Goal: Task Accomplishment & Management: Use online tool/utility

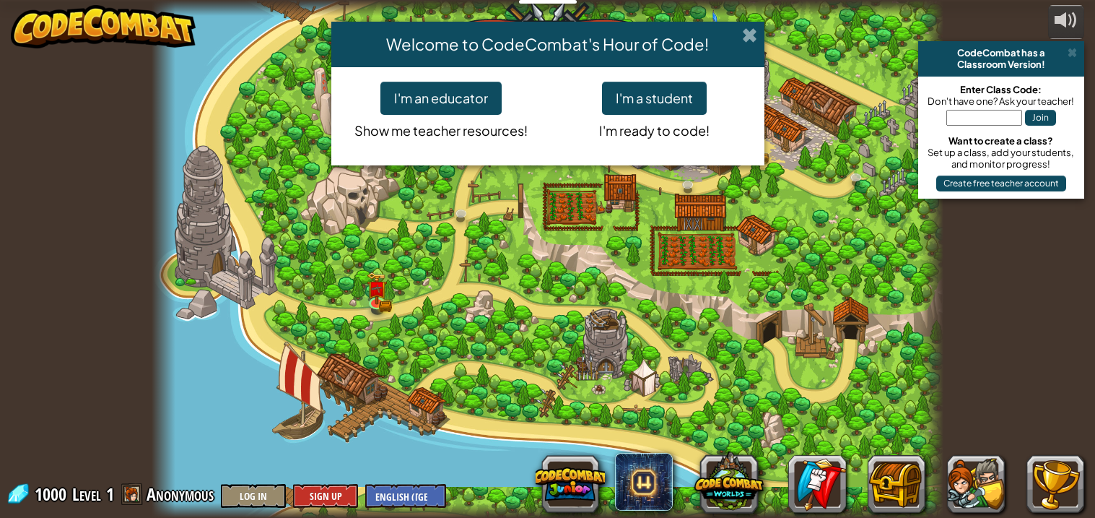
click at [753, 31] on span at bounding box center [749, 34] width 15 height 15
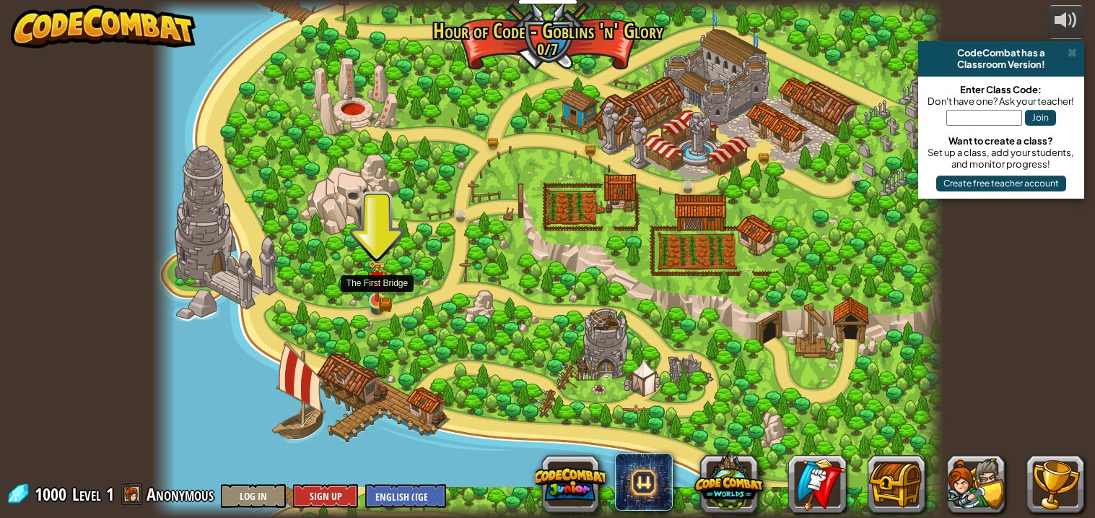
click at [373, 284] on img at bounding box center [377, 281] width 12 height 12
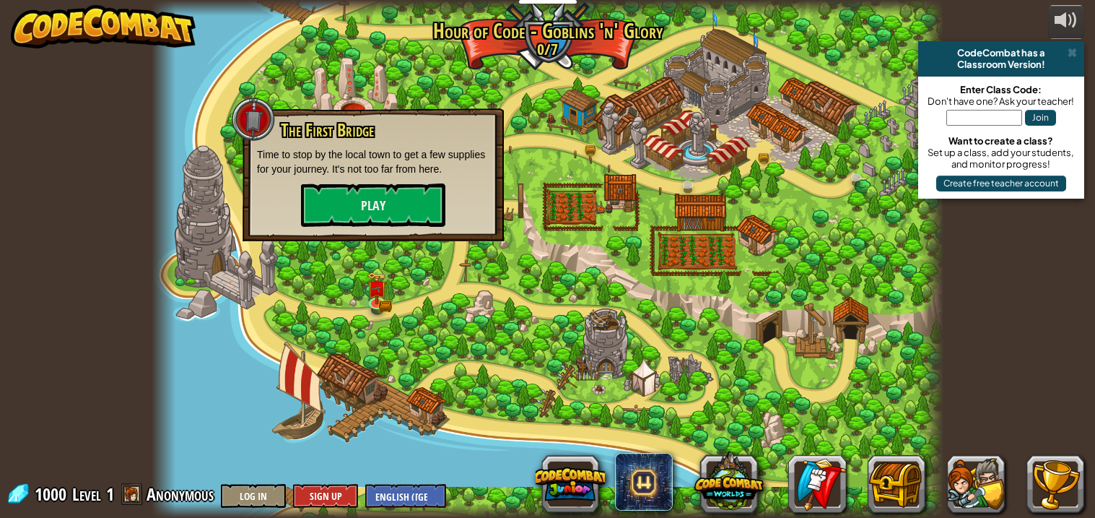
click at [313, 175] on div "The First Bridge Time to stop by the local town to get a few supplies for your …" at bounding box center [373, 174] width 232 height 106
click at [315, 199] on button "Play" at bounding box center [373, 204] width 144 height 43
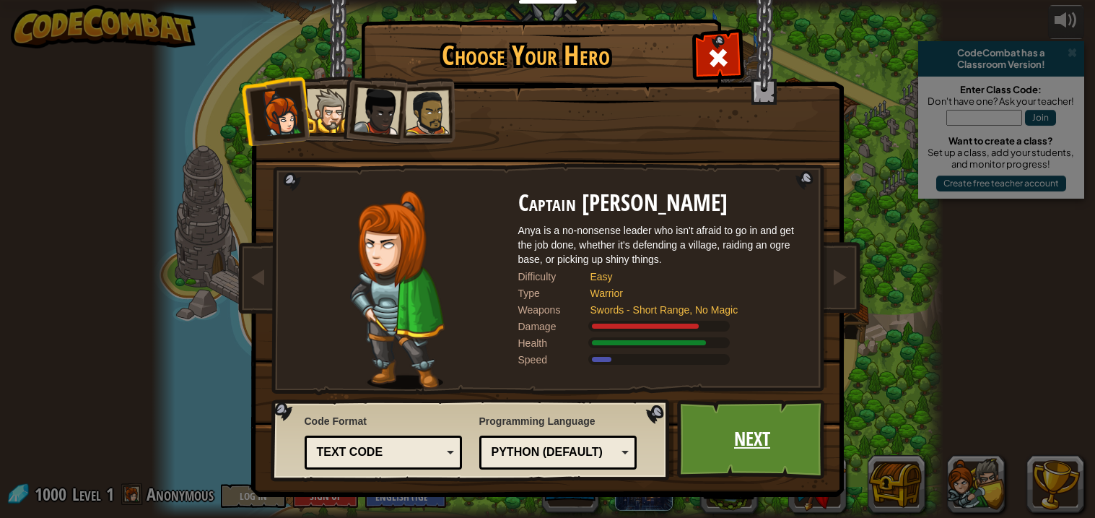
click at [713, 404] on link "Next" at bounding box center [752, 438] width 151 height 79
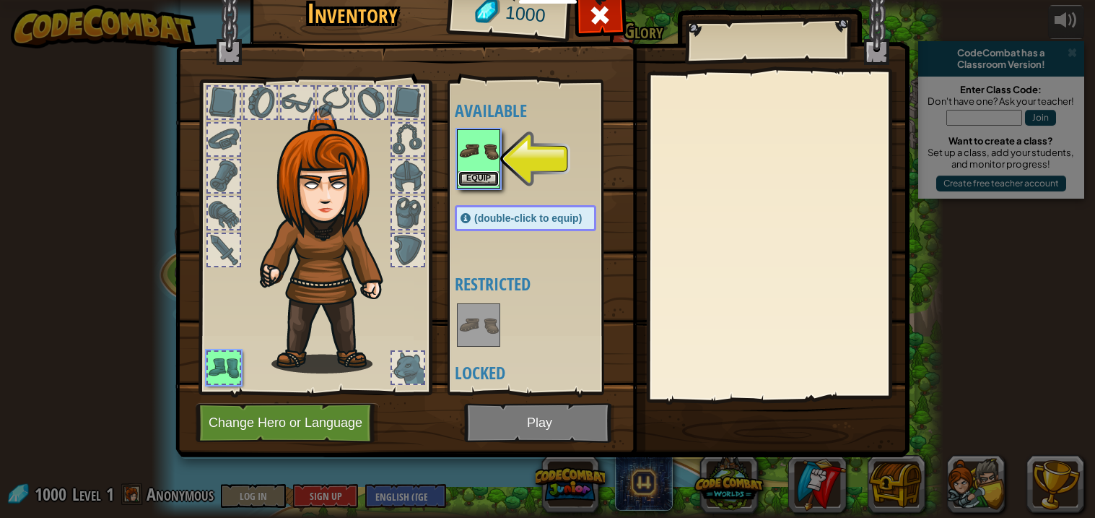
click at [471, 186] on button "Equip" at bounding box center [478, 178] width 40 height 15
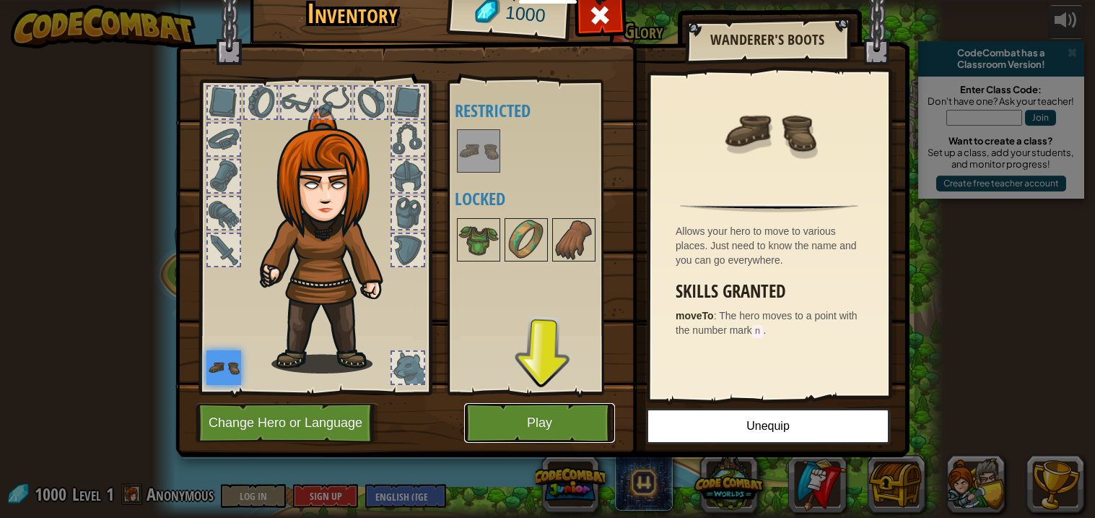
click at [576, 415] on button "Play" at bounding box center [539, 423] width 151 height 40
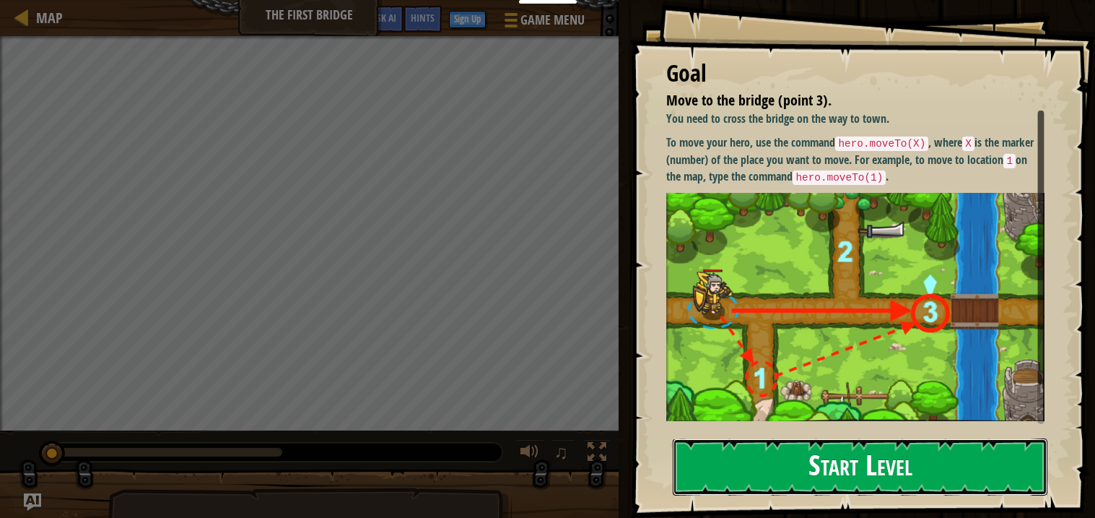
click at [840, 462] on button "Start Level" at bounding box center [860, 466] width 375 height 57
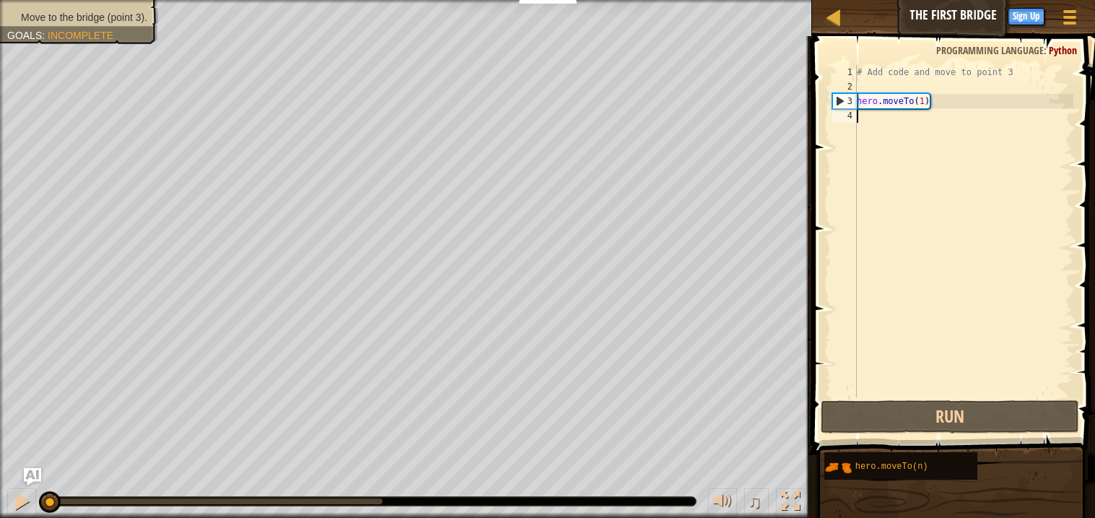
click at [921, 100] on div "# Add code and move to point 3 hero . moveTo ( 1 )" at bounding box center [963, 245] width 219 height 361
click at [925, 100] on div "# Add code and move to point 3 hero . moveTo ( 1 )" at bounding box center [963, 245] width 219 height 361
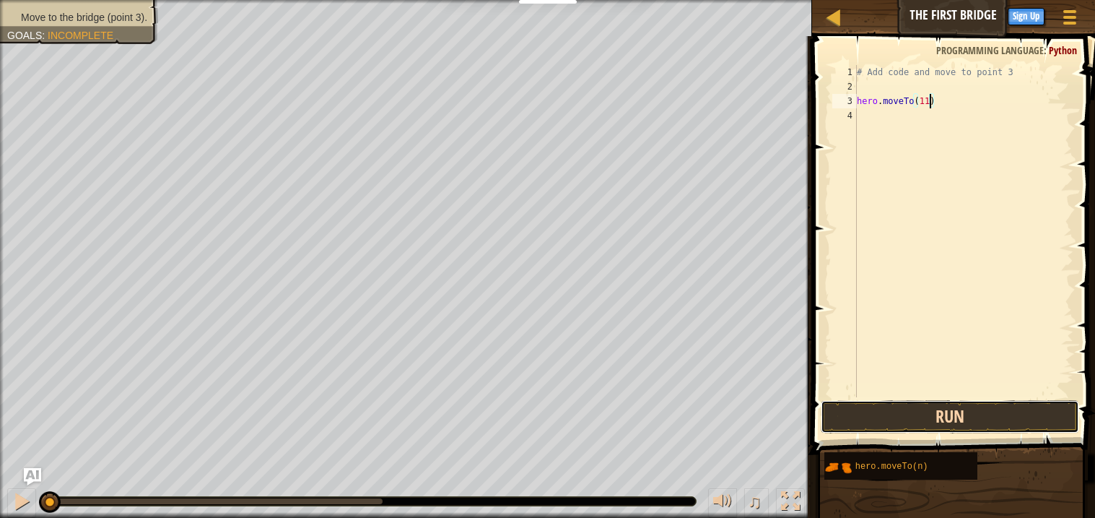
click at [967, 400] on button "Run" at bounding box center [950, 416] width 258 height 33
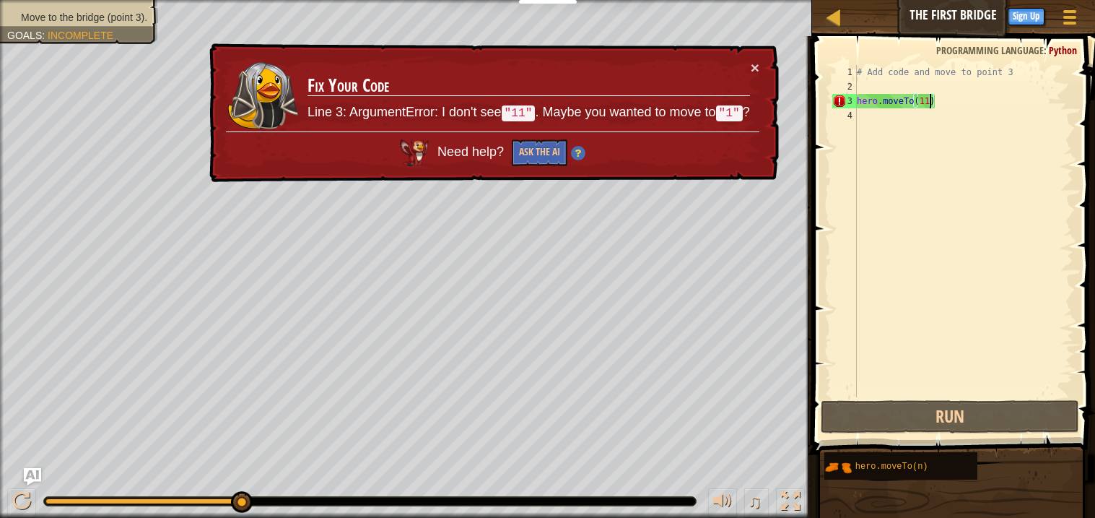
click at [504, 147] on div "Need help? Ask the AI" at bounding box center [493, 148] width 534 height 35
click at [753, 68] on button "×" at bounding box center [755, 67] width 9 height 15
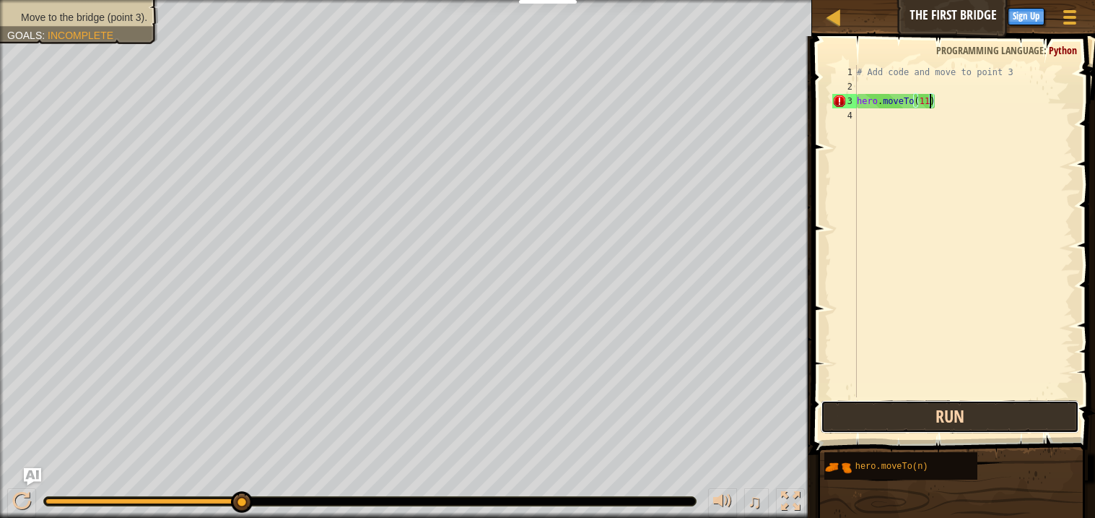
click at [973, 401] on button "Run" at bounding box center [950, 416] width 258 height 33
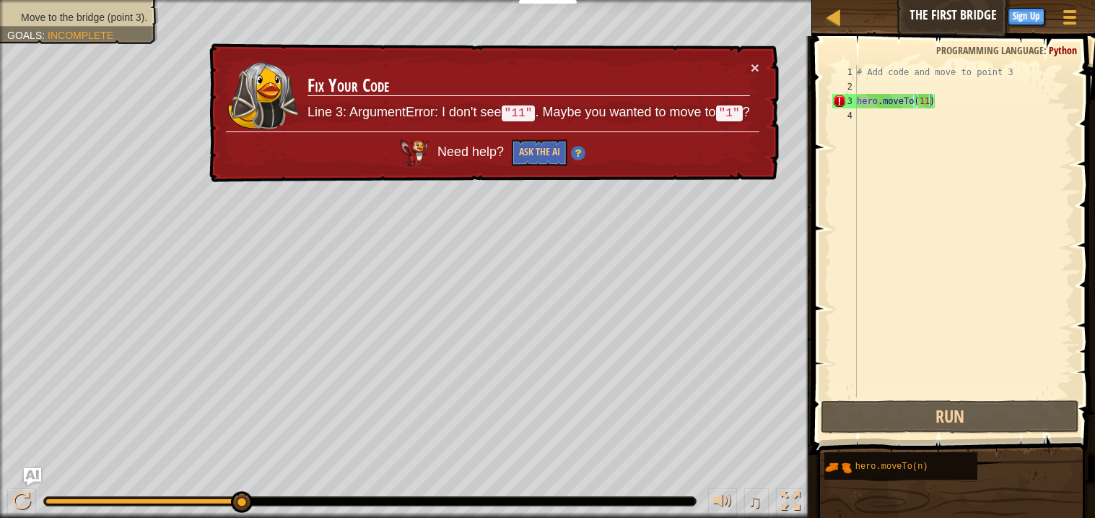
click at [771, 87] on div "× Fix Your Code Line 3: ArgumentError: I don't see "11" . Maybe you wanted to m…" at bounding box center [492, 112] width 573 height 139
click at [758, 71] on button "×" at bounding box center [755, 67] width 9 height 15
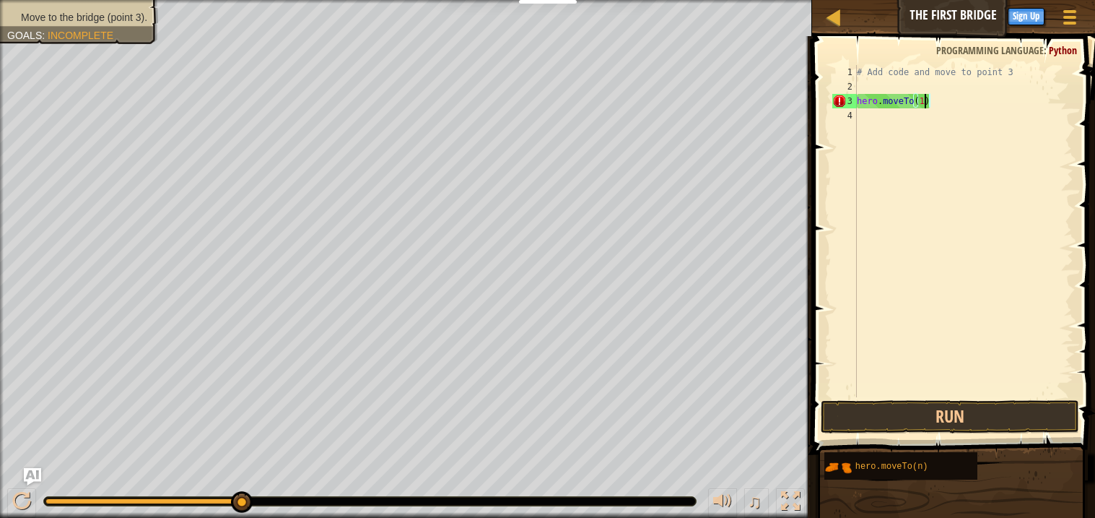
scroll to position [6, 4]
type textarea "hero.moveTo(1)"
click at [941, 424] on button "Run" at bounding box center [950, 416] width 258 height 33
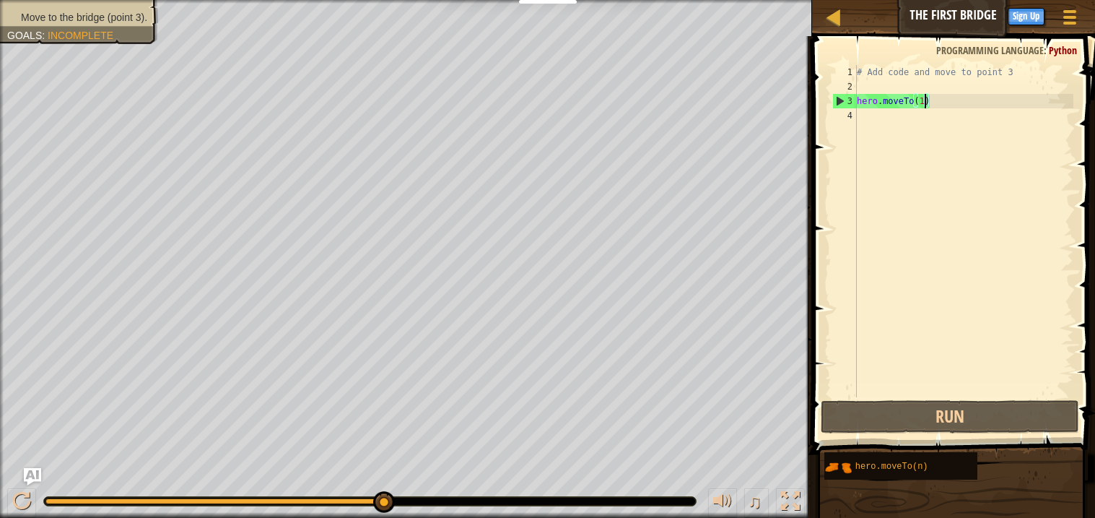
click at [1027, 266] on div "# Add code and move to point 3 hero . moveTo ( 1 )" at bounding box center [963, 245] width 219 height 361
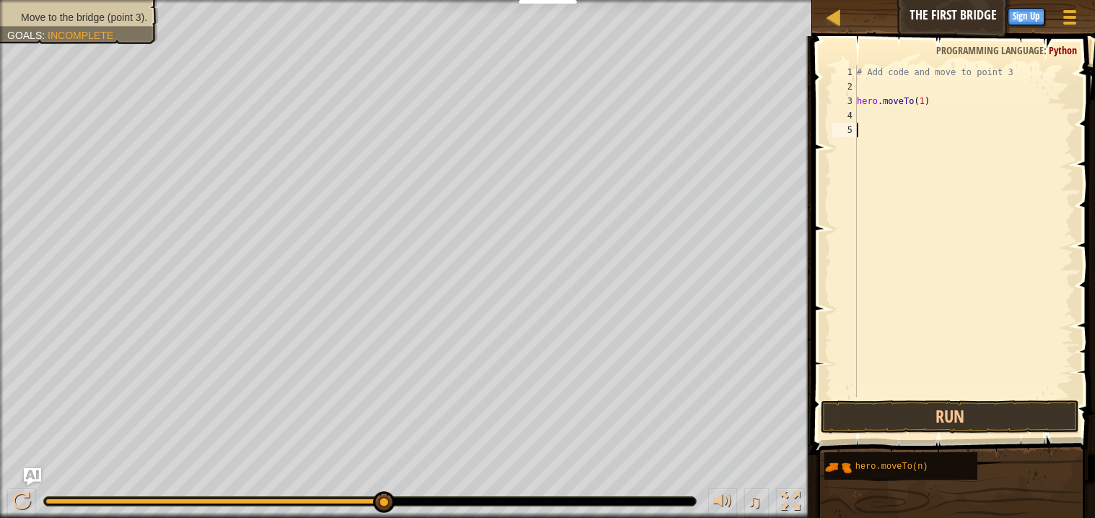
click at [897, 112] on div "# Add code and move to point 3 hero . moveTo ( 1 )" at bounding box center [963, 245] width 219 height 361
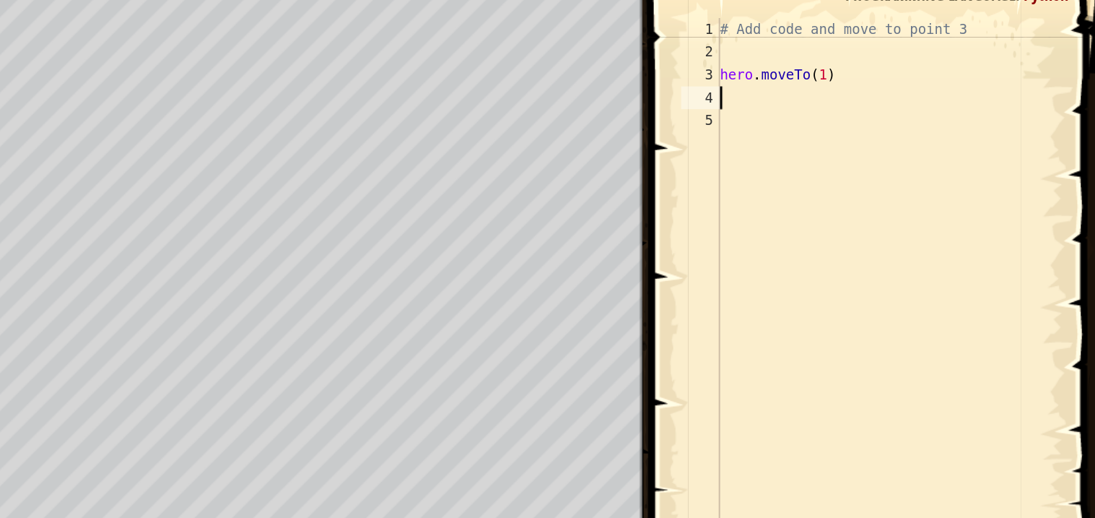
click at [923, 100] on div "# Add code and move to point 3 hero . moveTo ( 1 )" at bounding box center [963, 245] width 219 height 361
type textarea "hero.moveTo(2)"
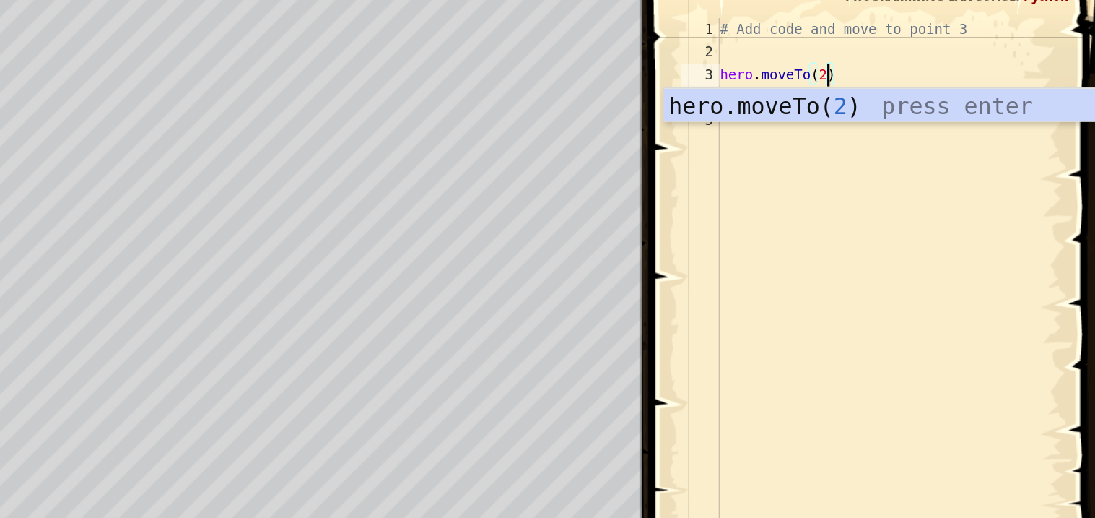
click at [948, 131] on div "# Add code and move to point 3 hero . moveTo ( 2 )" at bounding box center [963, 245] width 219 height 361
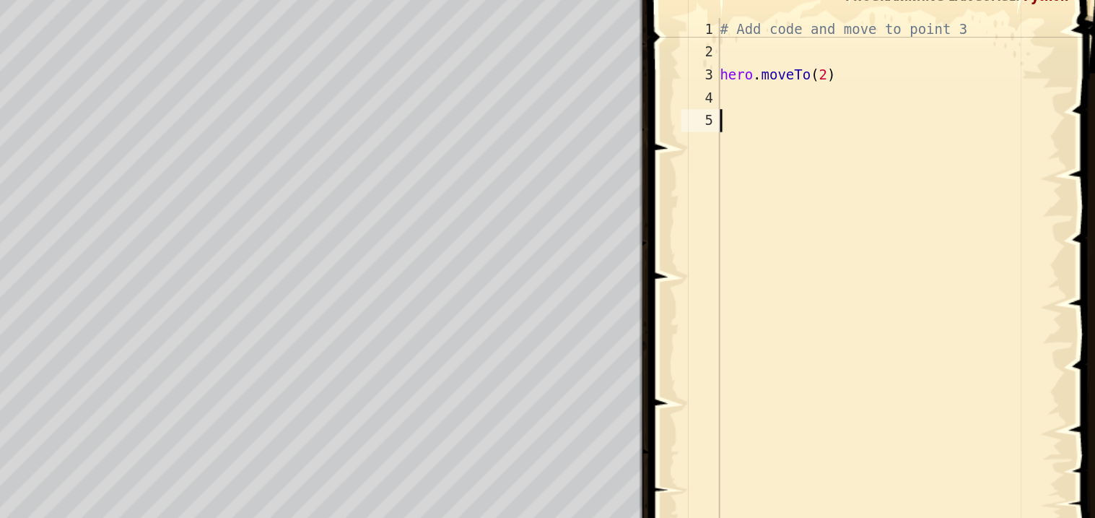
scroll to position [6, 0]
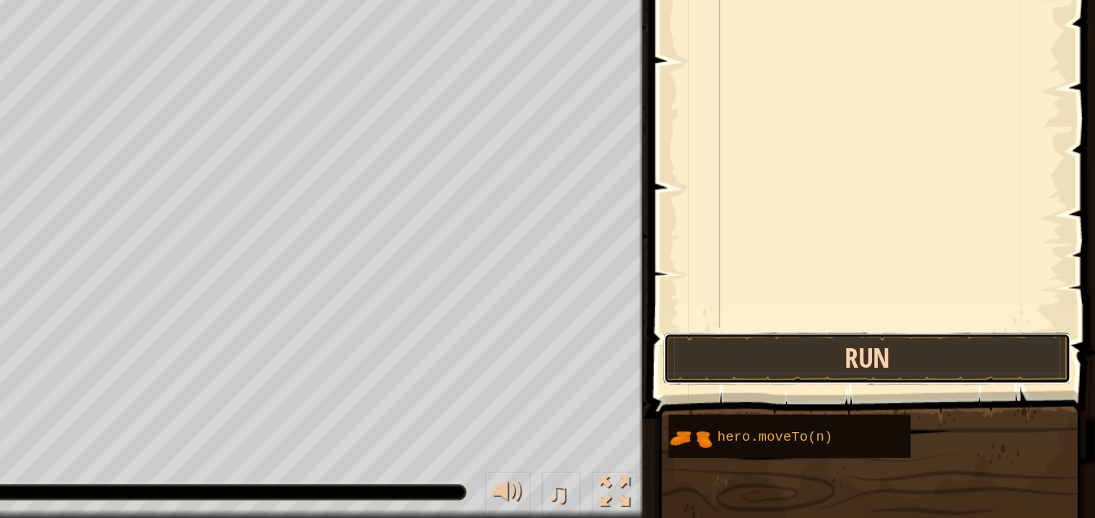
click at [908, 406] on button "Run" at bounding box center [950, 416] width 258 height 33
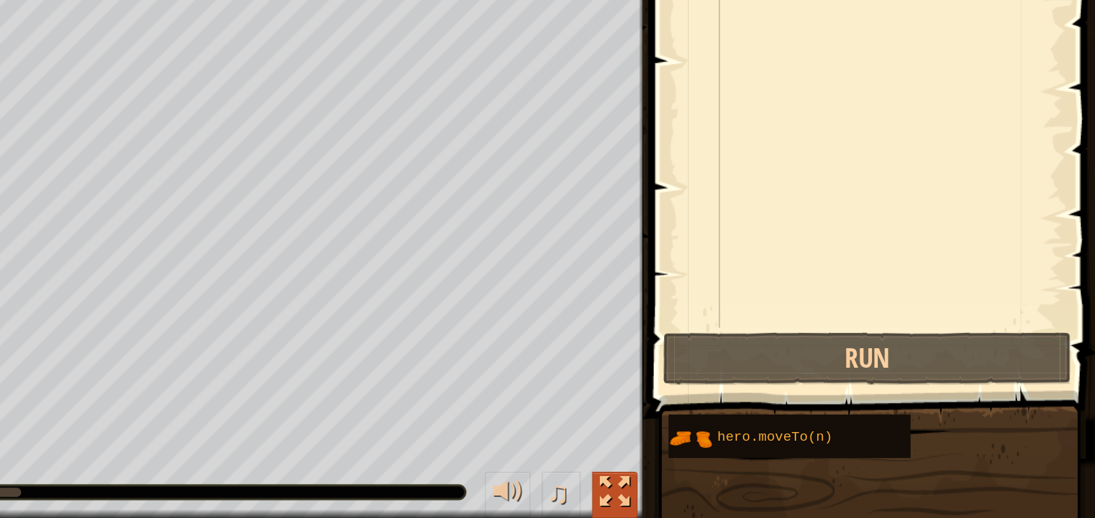
click at [801, 495] on button at bounding box center [790, 503] width 29 height 30
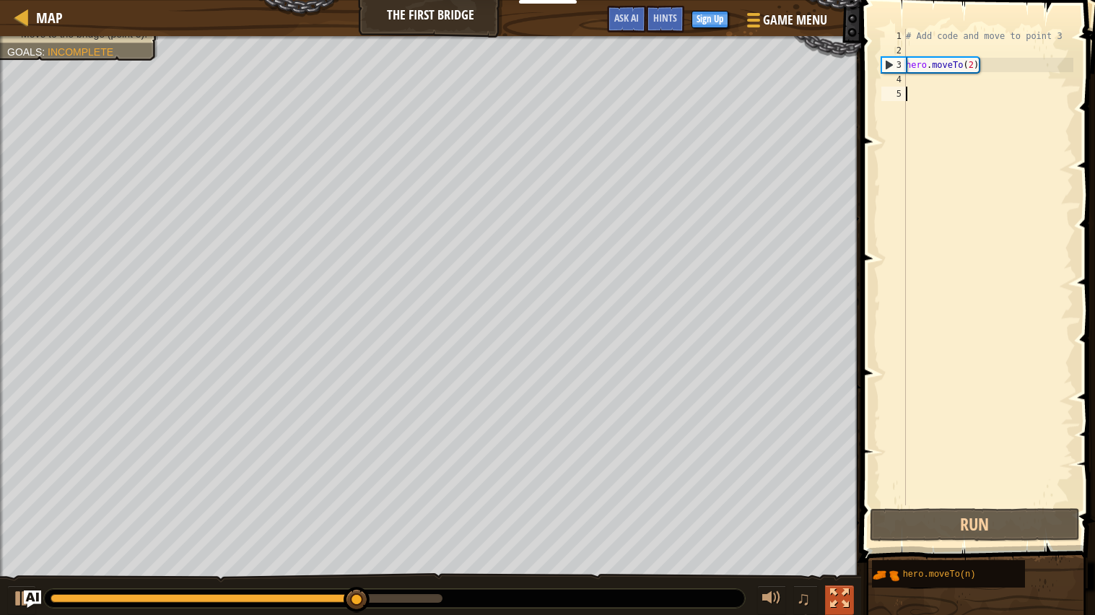
click at [840, 517] on div at bounding box center [839, 598] width 19 height 19
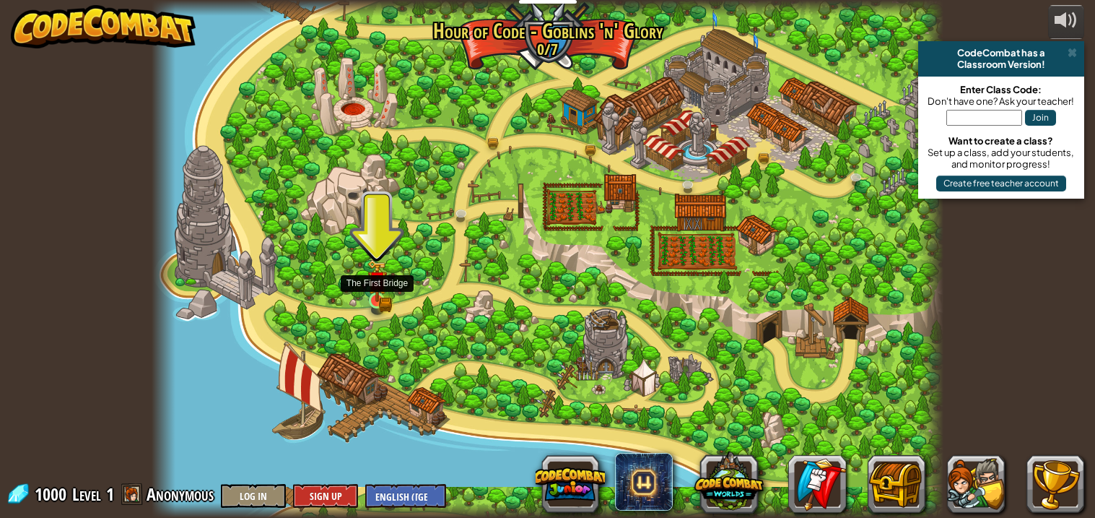
click at [368, 279] on img at bounding box center [376, 280] width 19 height 43
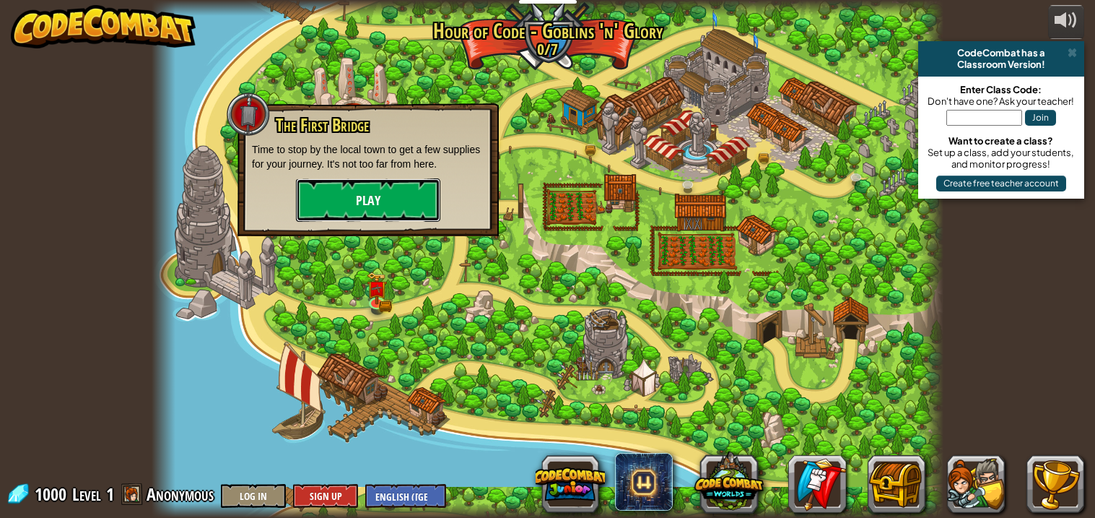
click at [405, 192] on button "Play" at bounding box center [368, 199] width 144 height 43
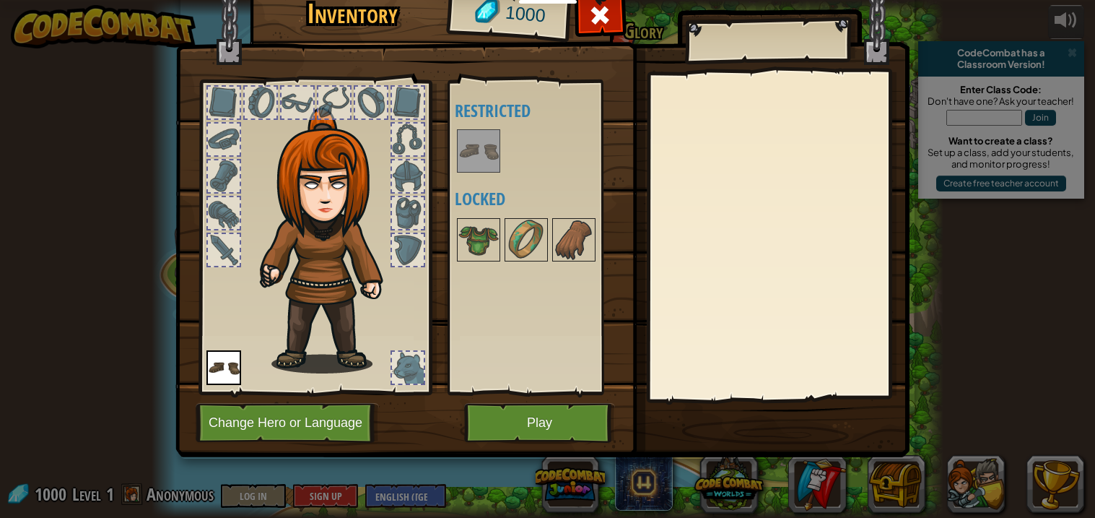
click at [417, 126] on div at bounding box center [408, 139] width 32 height 32
drag, startPoint x: 410, startPoint y: 141, endPoint x: 284, endPoint y: 146, distance: 126.4
click at [284, 146] on div at bounding box center [315, 233] width 238 height 325
click at [547, 428] on button "Play" at bounding box center [539, 423] width 151 height 40
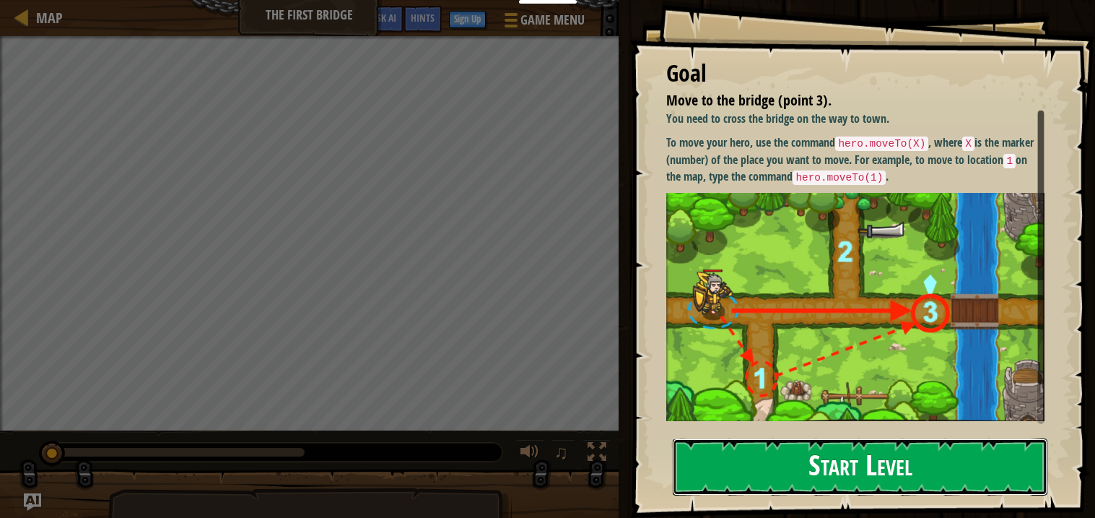
click at [928, 465] on button "Start Level" at bounding box center [860, 466] width 375 height 57
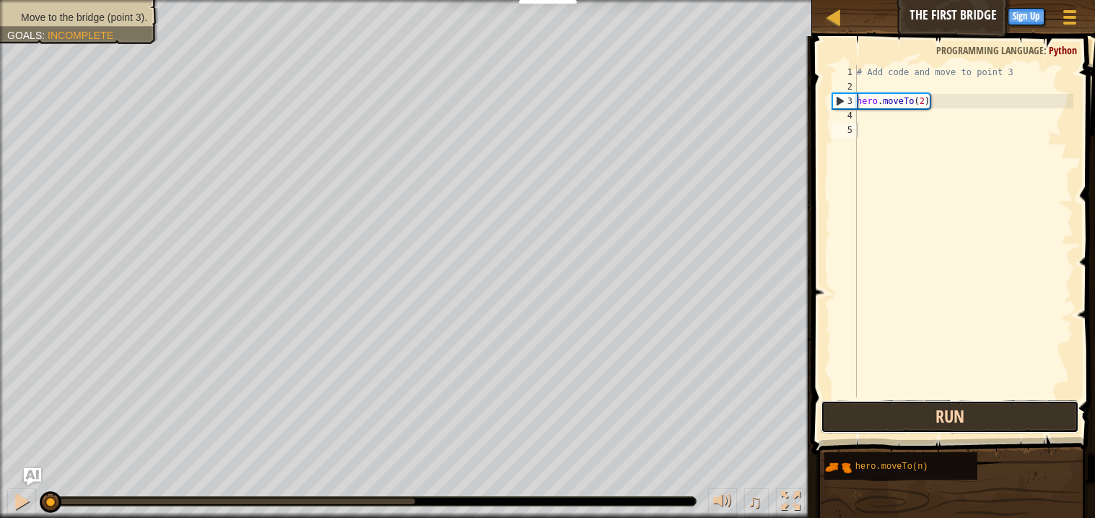
click at [893, 407] on button "Run" at bounding box center [950, 416] width 258 height 33
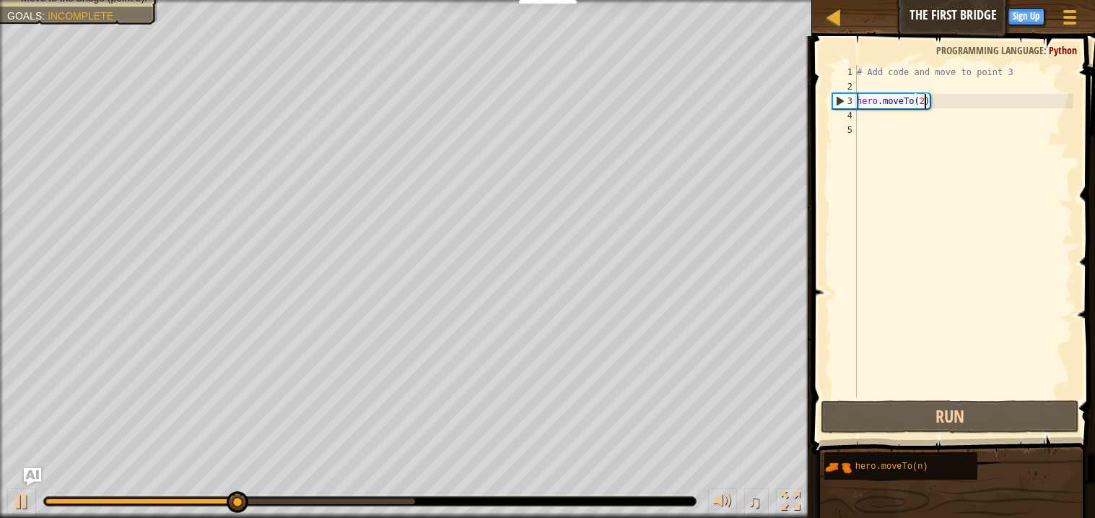
click at [926, 97] on div "# Add code and move to point 3 hero . moveTo ( 2 )" at bounding box center [963, 245] width 219 height 361
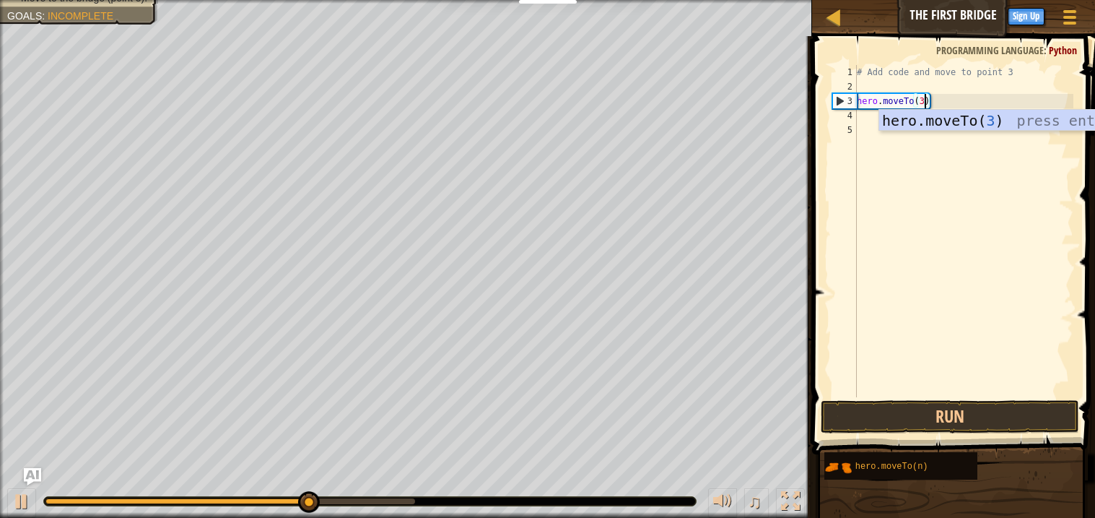
scroll to position [6, 4]
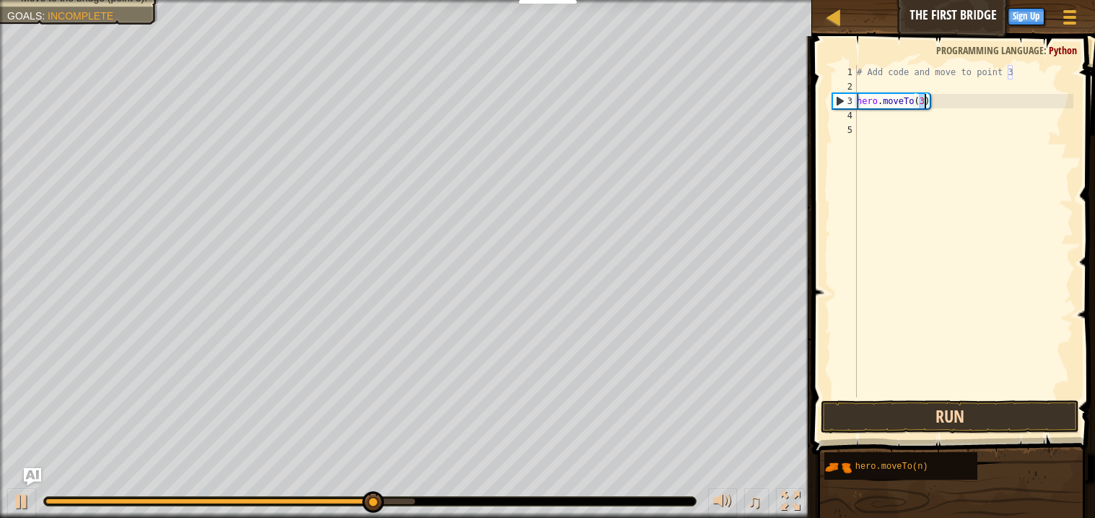
type textarea "hero.moveTo(3)"
click at [907, 404] on button "Run" at bounding box center [950, 416] width 258 height 33
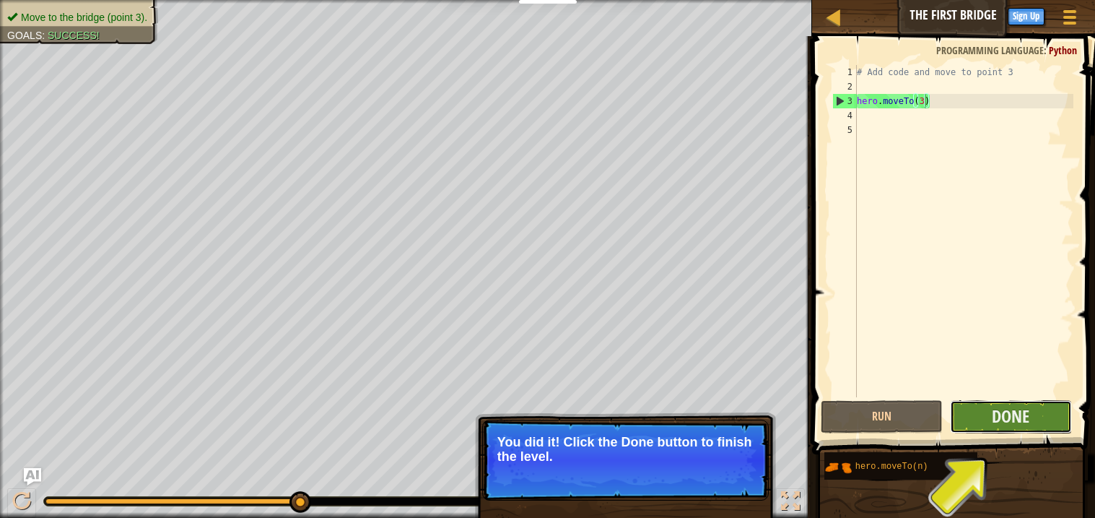
click at [980, 409] on button "Done" at bounding box center [1011, 416] width 122 height 33
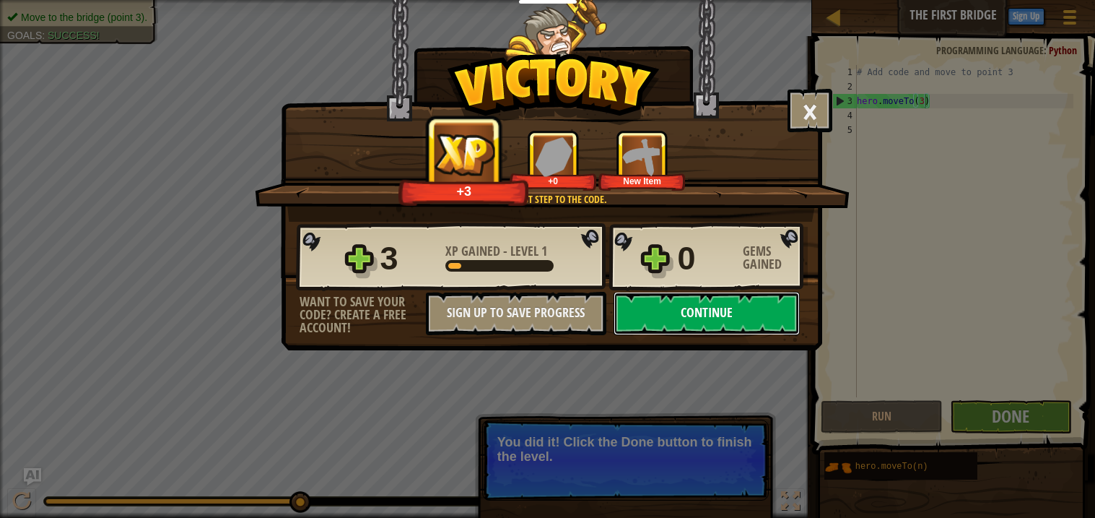
click at [775, 335] on button "Continue" at bounding box center [707, 313] width 186 height 43
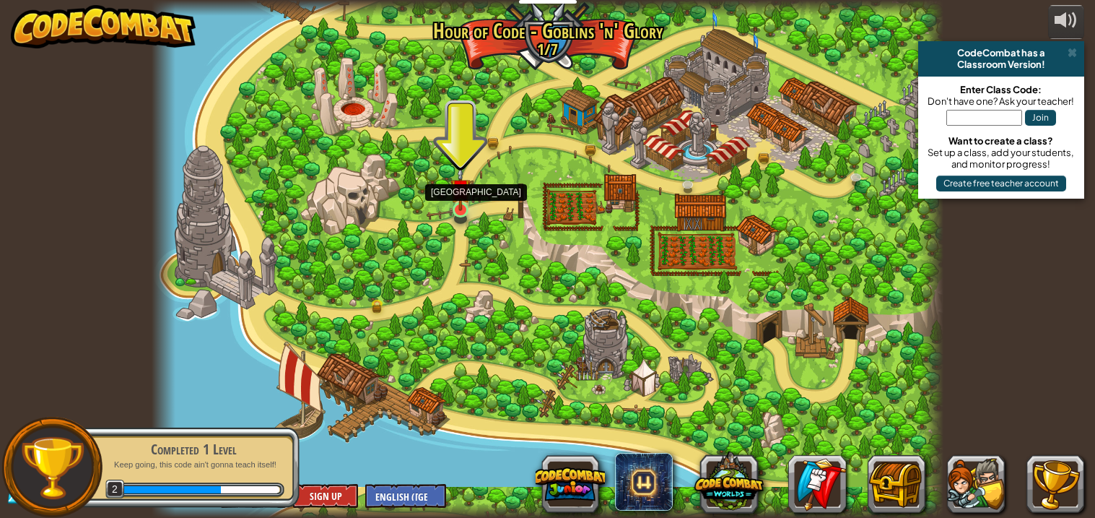
click at [469, 191] on img at bounding box center [460, 188] width 19 height 45
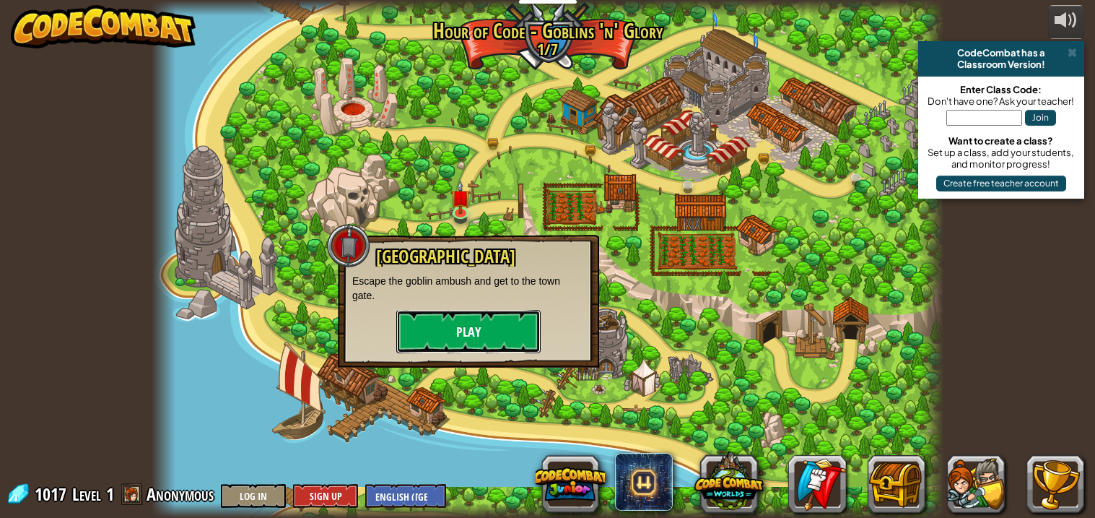
click at [453, 315] on button "Play" at bounding box center [468, 331] width 144 height 43
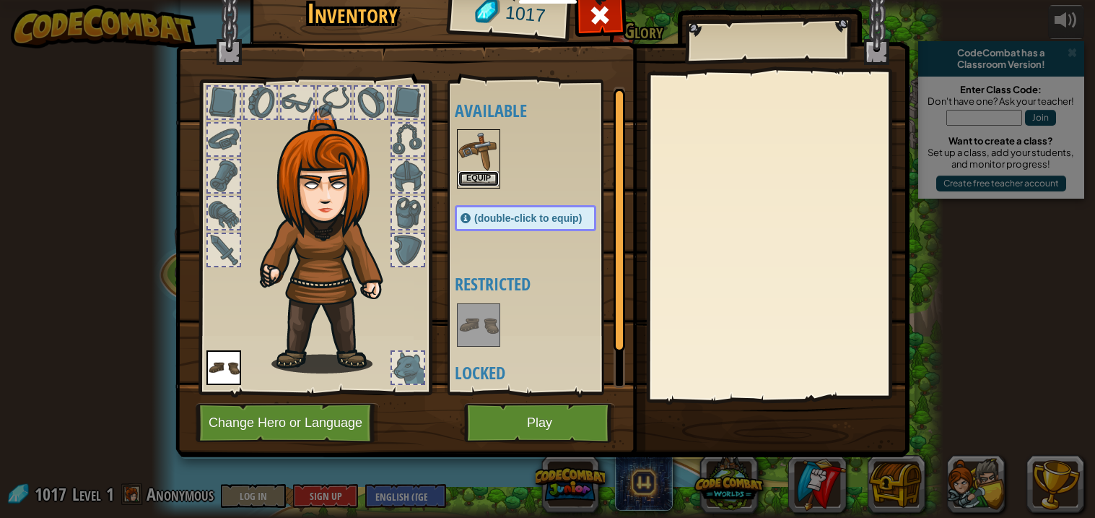
click at [480, 174] on button "Equip" at bounding box center [478, 178] width 40 height 15
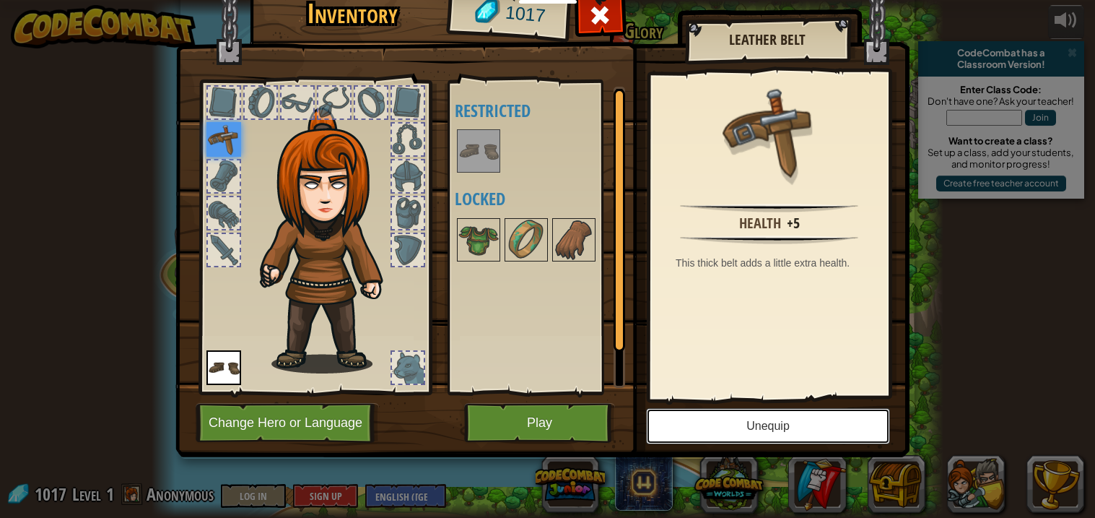
click at [798, 438] on button "Unequip" at bounding box center [768, 426] width 244 height 36
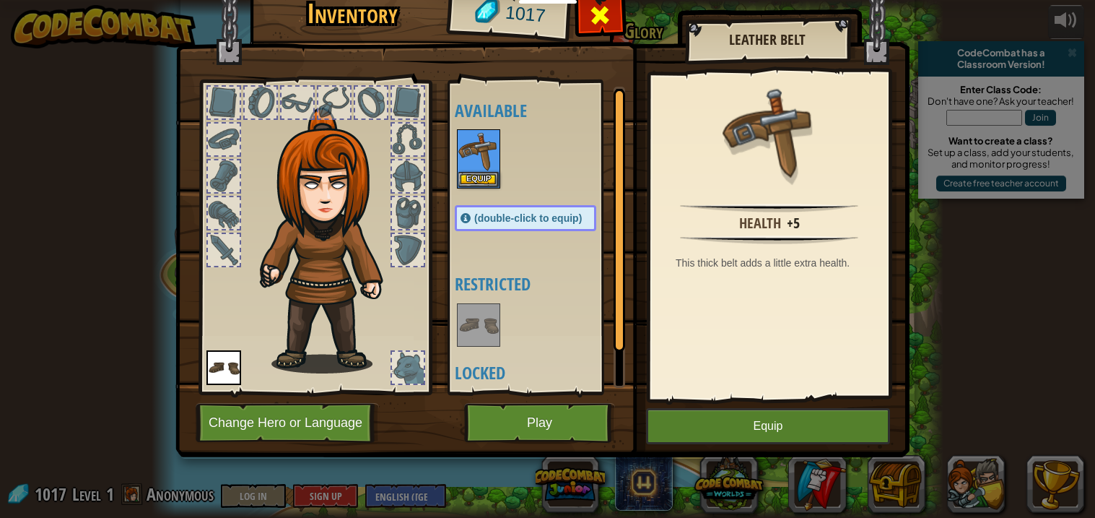
click at [586, 30] on div at bounding box center [600, 18] width 45 height 45
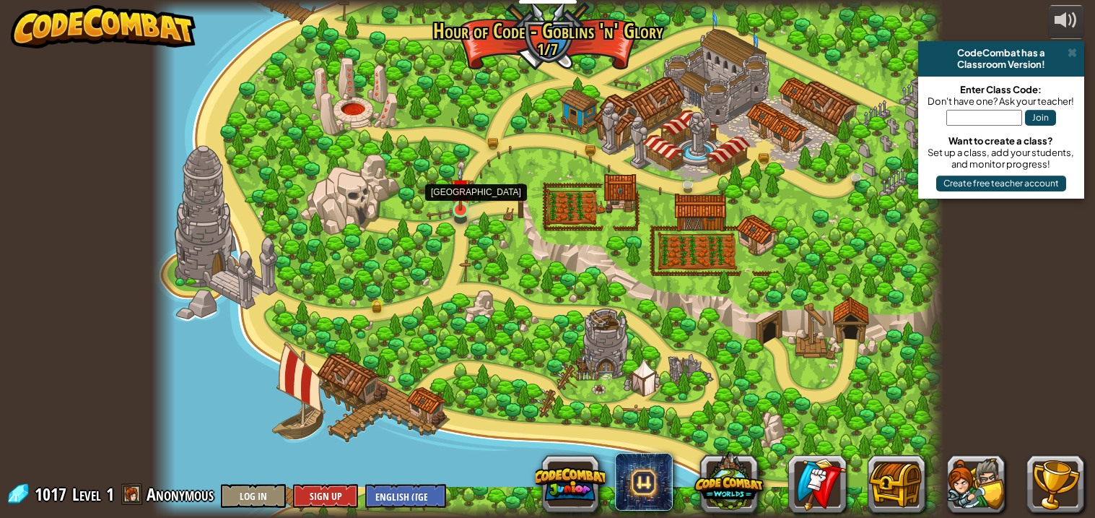
click at [465, 206] on img at bounding box center [460, 188] width 19 height 45
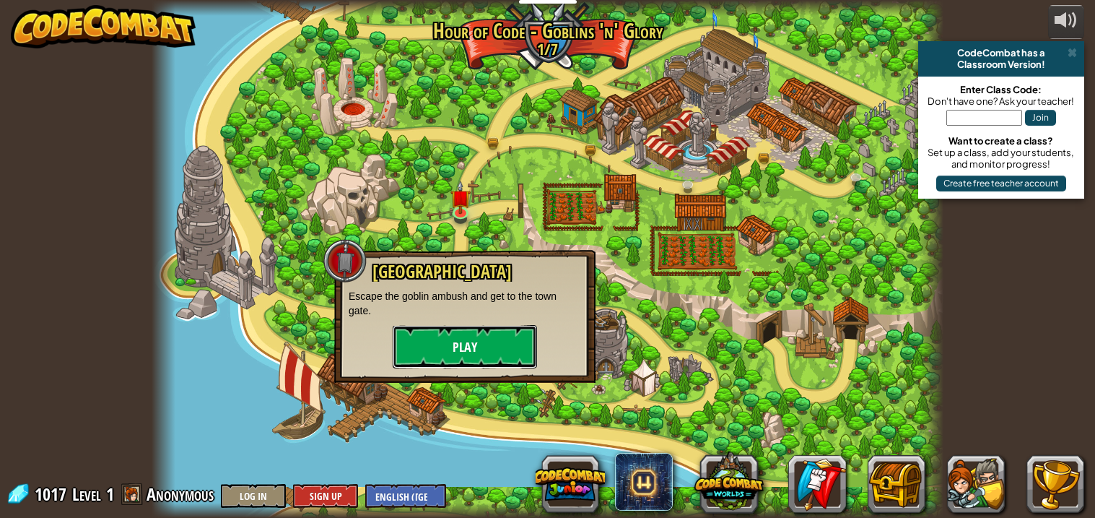
click at [469, 348] on button "Play" at bounding box center [465, 346] width 144 height 43
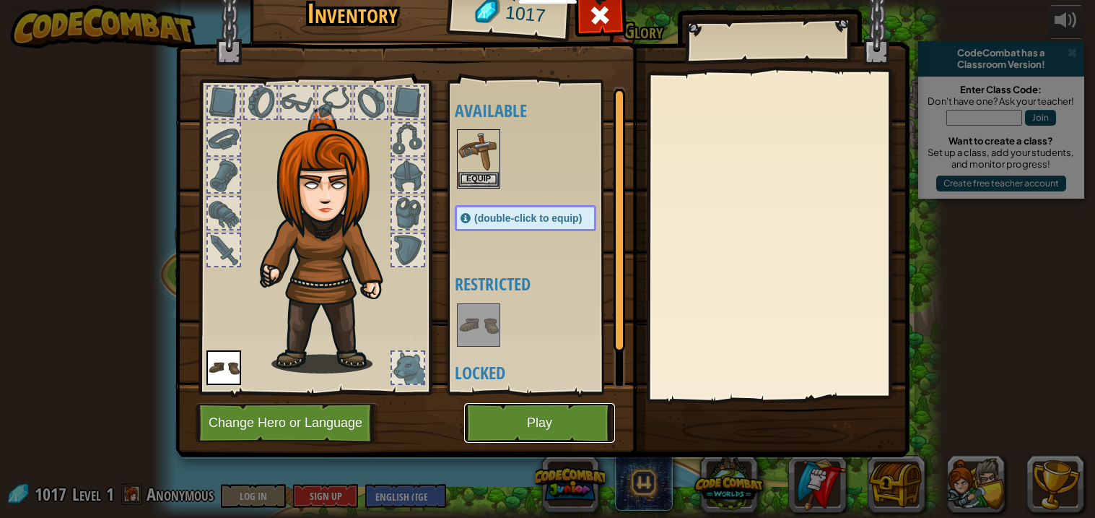
click at [560, 427] on button "Play" at bounding box center [539, 423] width 151 height 40
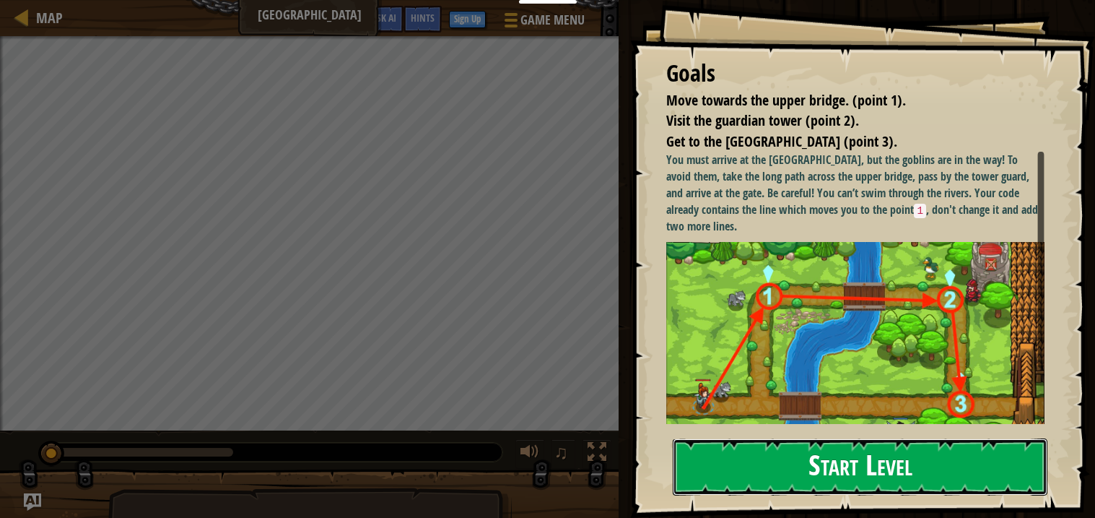
click at [827, 474] on button "Start Level" at bounding box center [860, 466] width 375 height 57
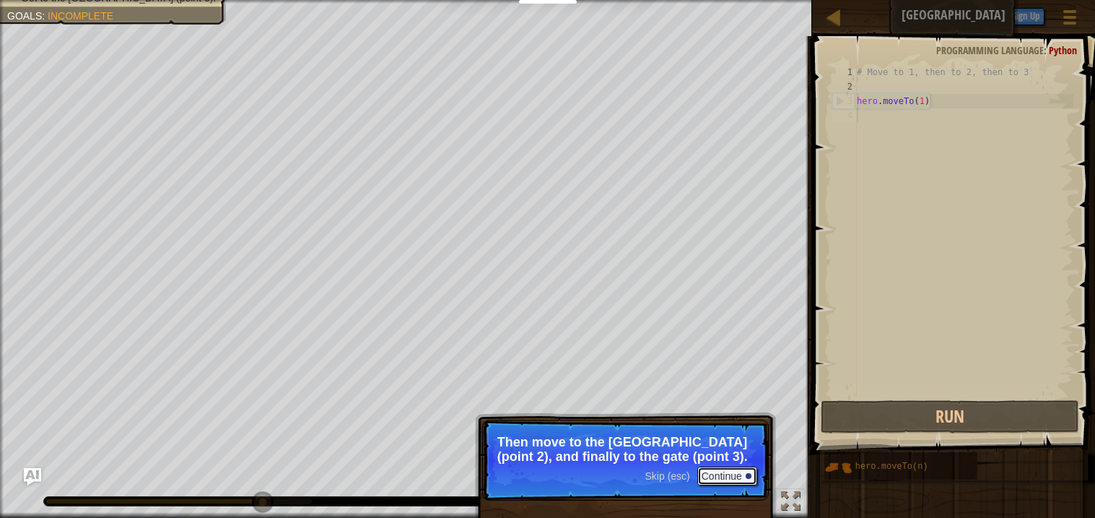
click at [752, 484] on button "Continue" at bounding box center [727, 475] width 60 height 19
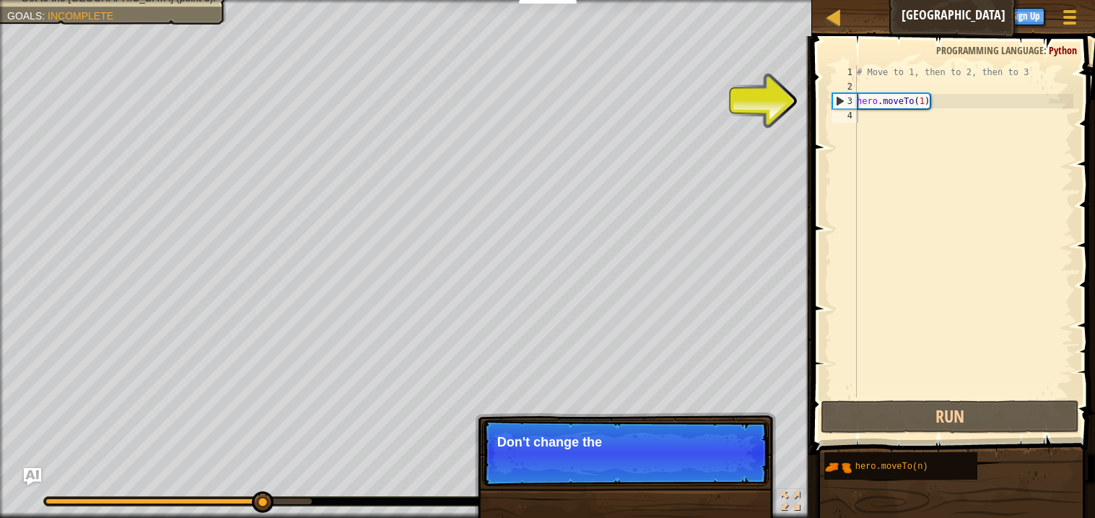
click at [747, 469] on p "Skip (esc) Continue Don't change the" at bounding box center [625, 452] width 287 height 66
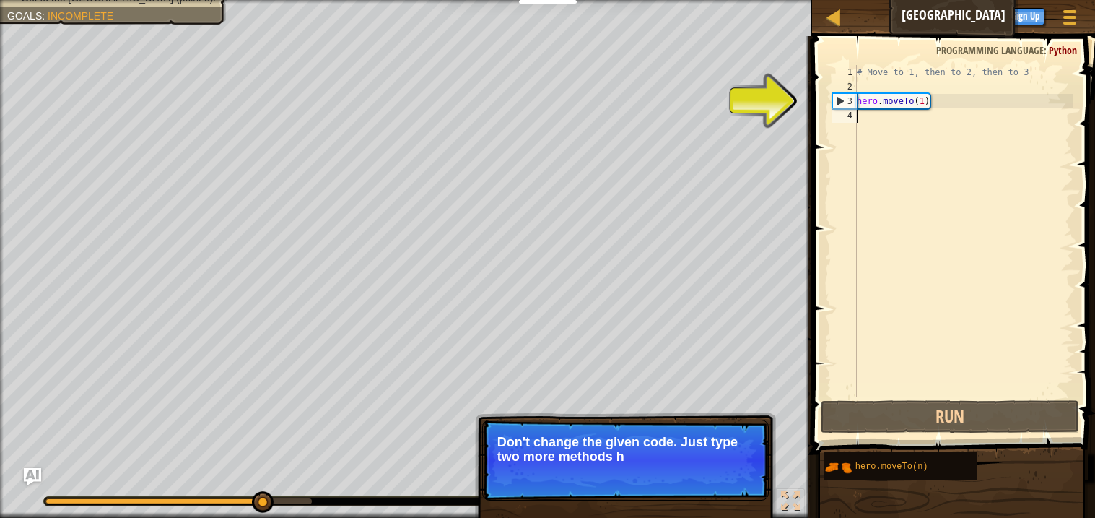
click at [747, 469] on p "Skip (esc) Continue Don't change the given code. Just type two more methods h" at bounding box center [625, 459] width 287 height 81
click at [747, 469] on button "Continue" at bounding box center [727, 475] width 60 height 19
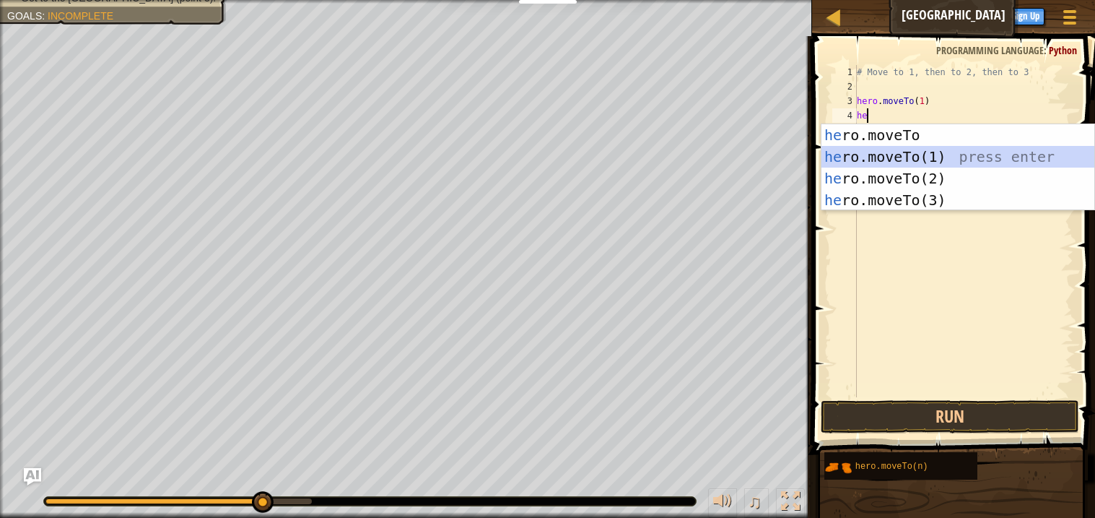
click at [903, 162] on div "he ro.moveTo press enter he ro.moveTo(1) press enter he ro.moveTo(2) press ente…" at bounding box center [958, 189] width 273 height 130
type textarea "hero.moveTo(1)"
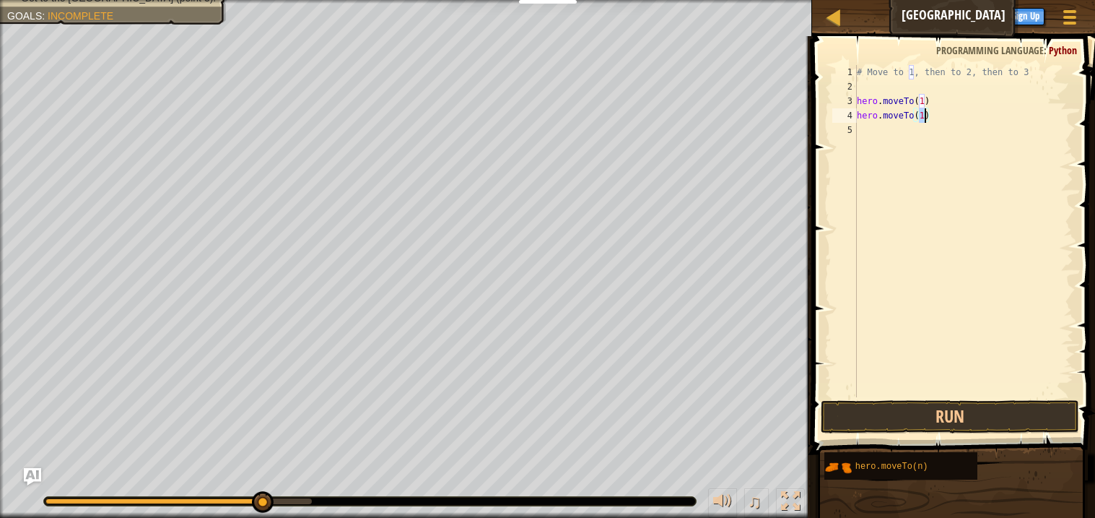
click at [891, 147] on div "# Move to 1, then to 2, then to 3 hero . moveTo ( 1 ) hero . moveTo ( 1 )" at bounding box center [963, 245] width 219 height 361
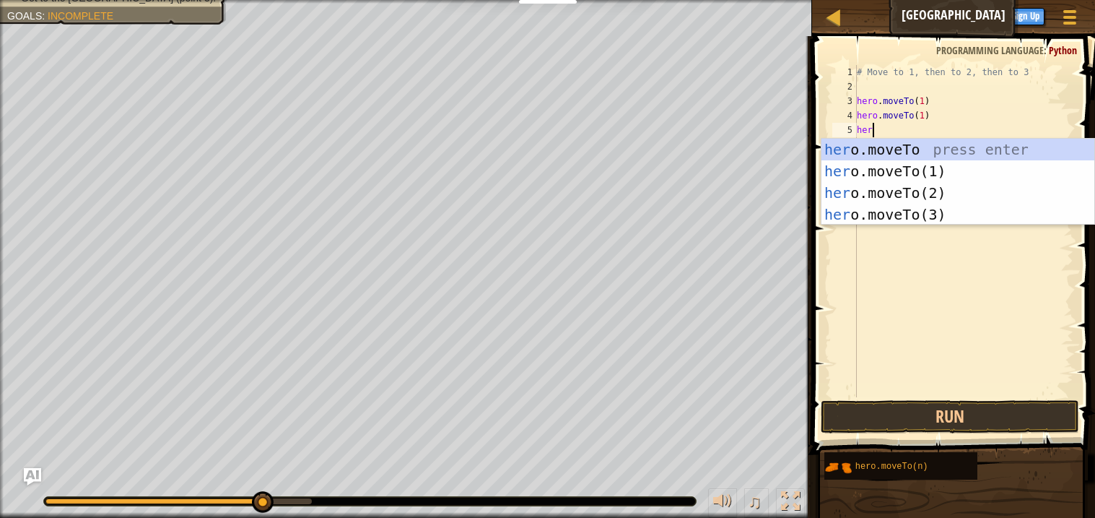
scroll to position [6, 1]
click at [922, 193] on div "hero .moveTo press enter hero .moveTo(1) press enter hero .moveTo(2) press ente…" at bounding box center [958, 204] width 273 height 130
type textarea "hero.moveTo(2)"
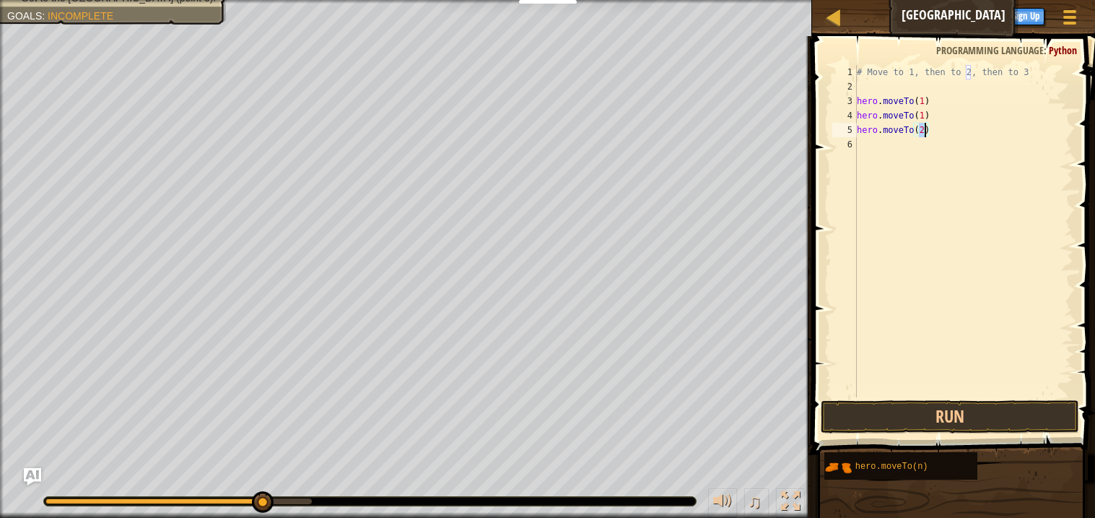
click at [874, 148] on div "# Move to 1, then to 2, then to 3 hero . moveTo ( 1 ) hero . moveTo ( 1 ) hero …" at bounding box center [963, 245] width 219 height 361
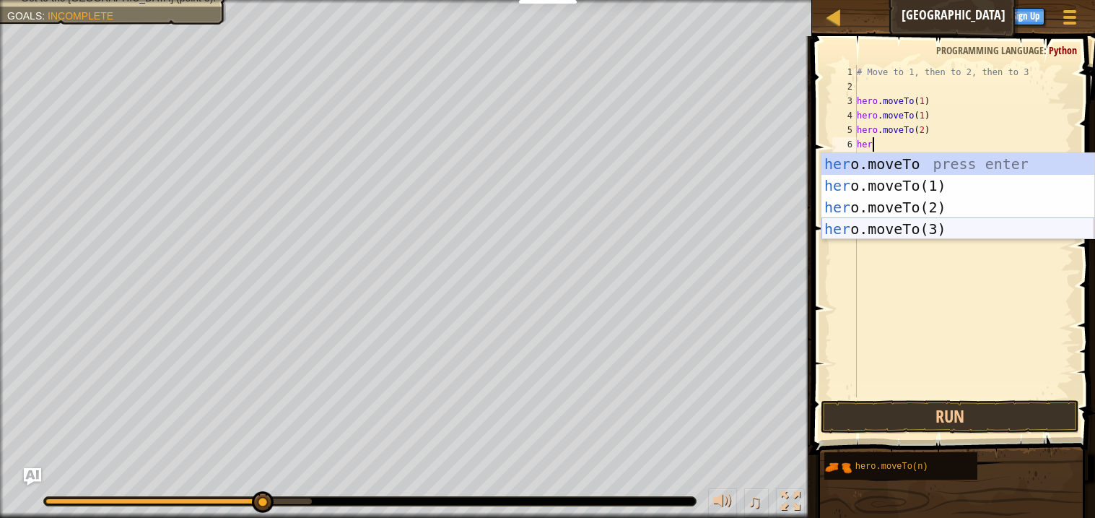
click at [934, 227] on div "her o.moveTo press enter her o.moveTo(1) press enter her o.moveTo(2) press ente…" at bounding box center [958, 218] width 273 height 130
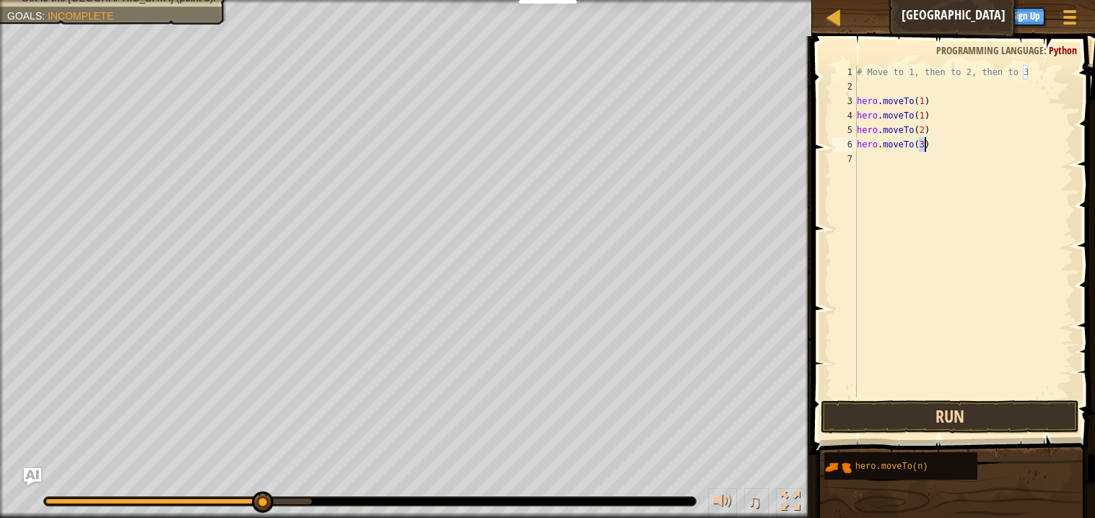
type textarea "hero.moveTo(3)"
click at [1006, 403] on button "Run" at bounding box center [950, 416] width 258 height 33
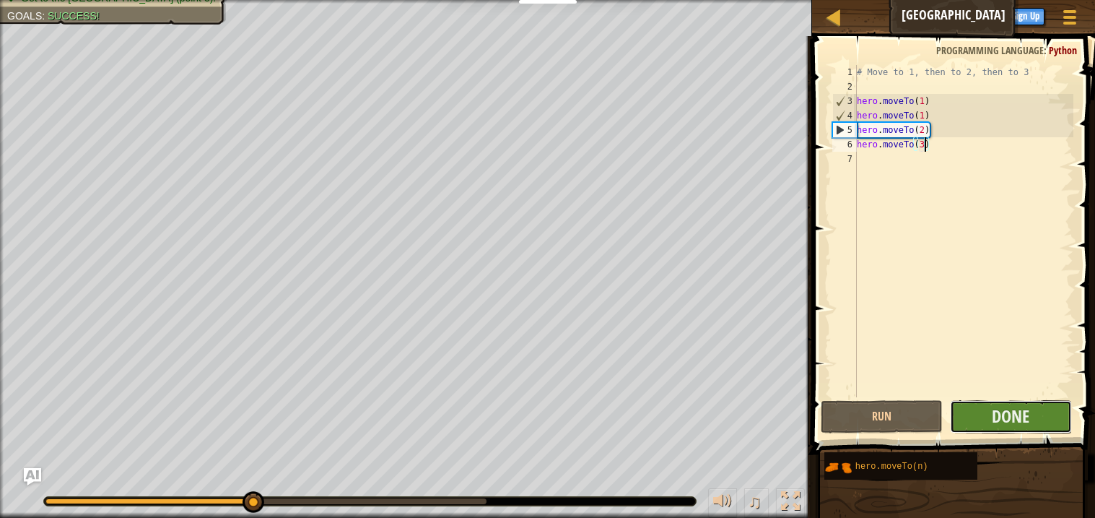
click at [991, 418] on button "Done" at bounding box center [1011, 416] width 122 height 33
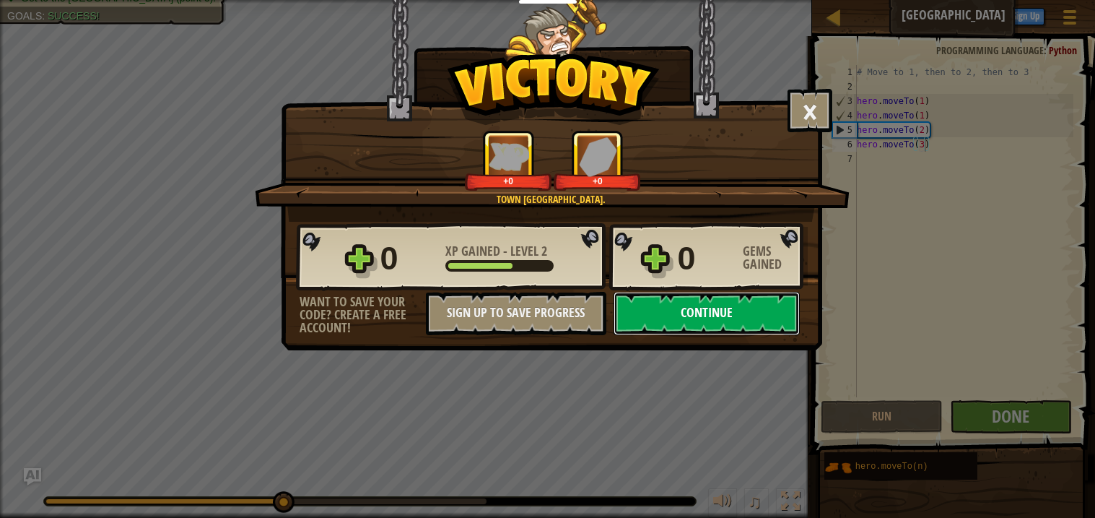
click at [759, 335] on button "Continue" at bounding box center [707, 313] width 186 height 43
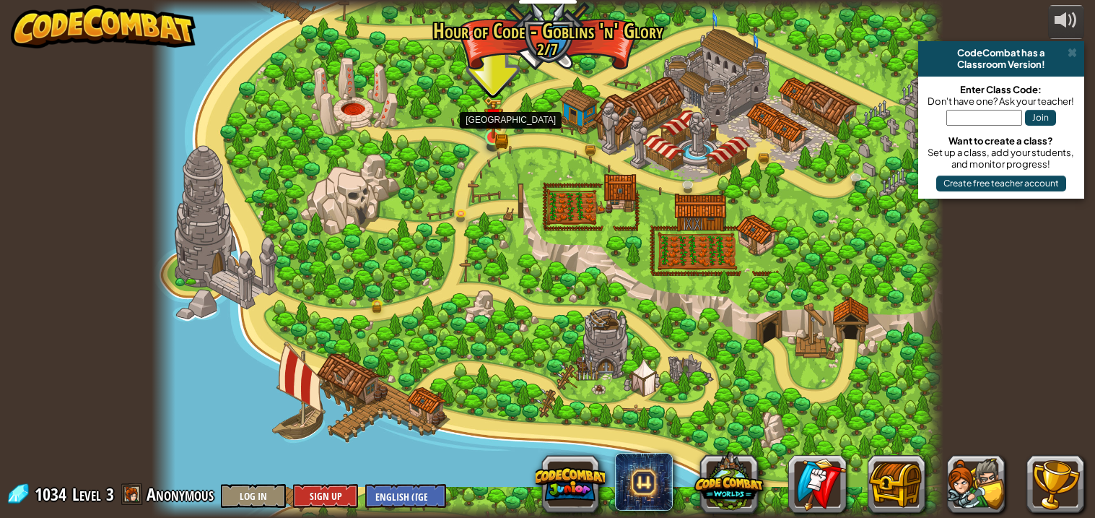
click at [491, 129] on div at bounding box center [493, 137] width 16 height 16
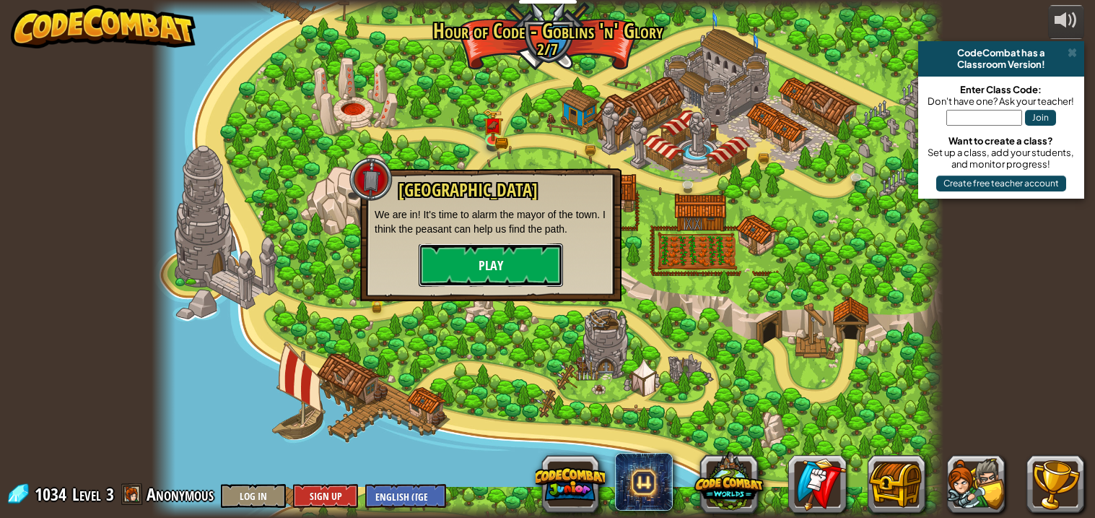
click at [469, 269] on button "Play" at bounding box center [491, 264] width 144 height 43
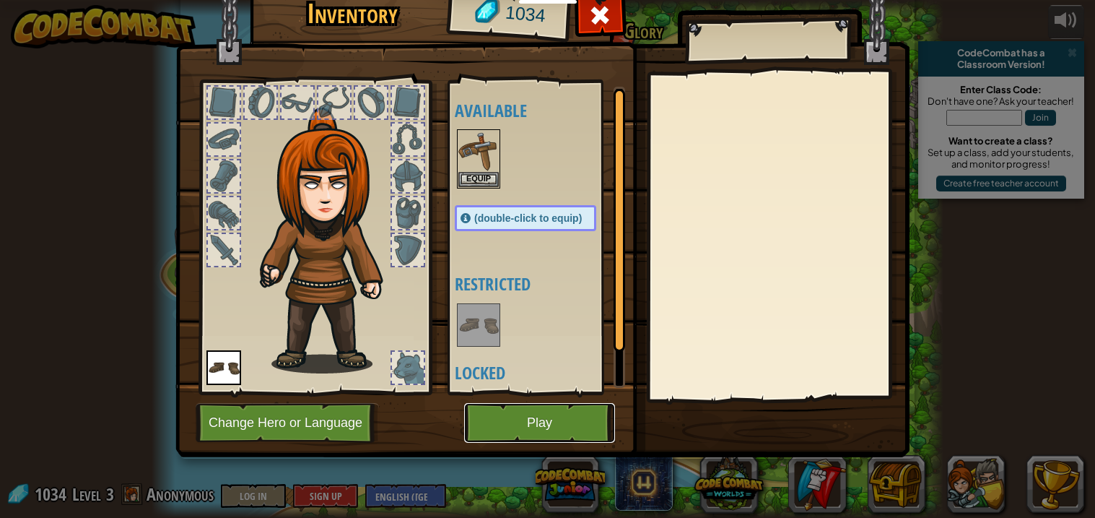
click at [492, 412] on button "Play" at bounding box center [539, 423] width 151 height 40
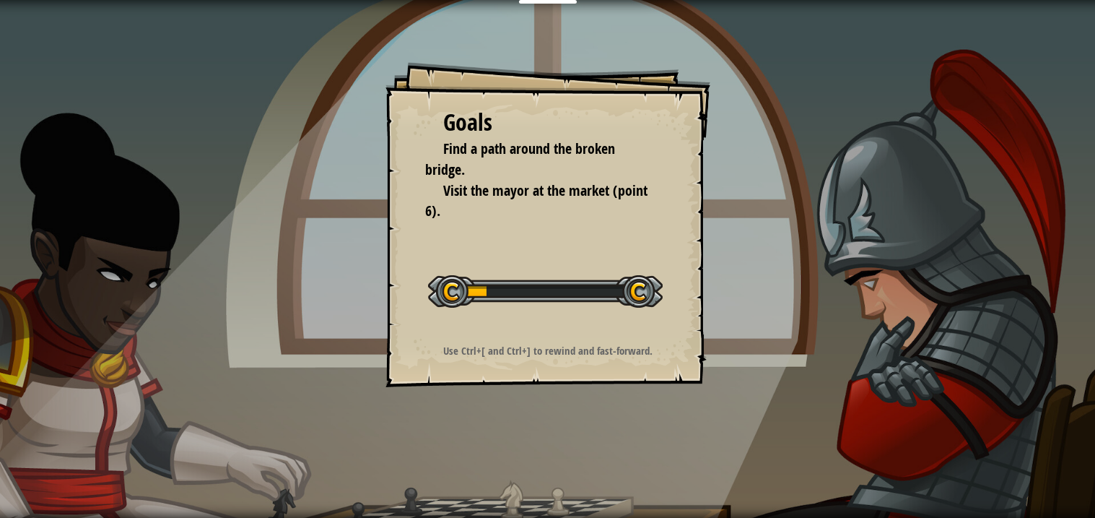
click at [506, 376] on div "Goals Find a path around the broken bridge. Visit the mayor at the market (poin…" at bounding box center [548, 224] width 325 height 325
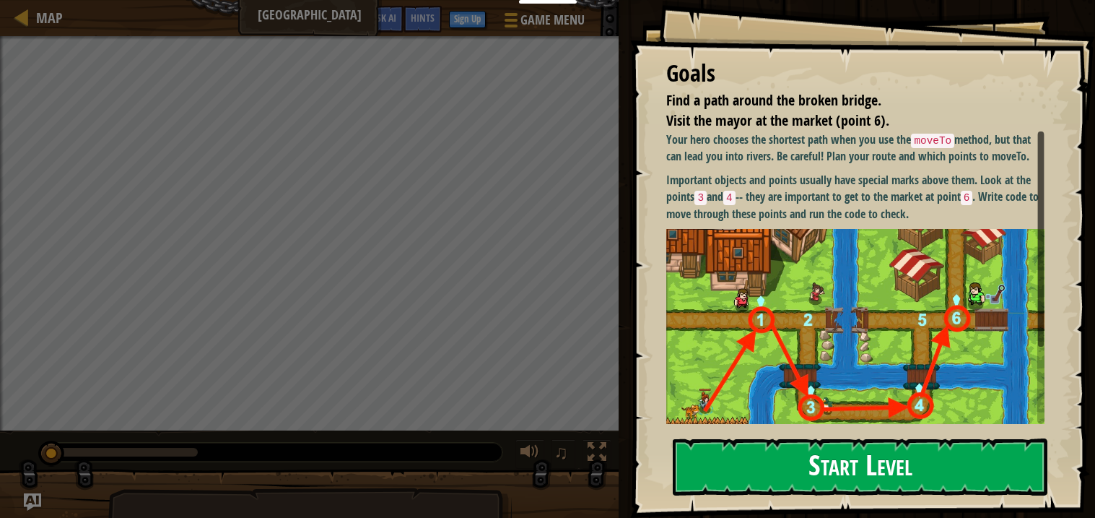
click at [767, 458] on button "Start Level" at bounding box center [860, 466] width 375 height 57
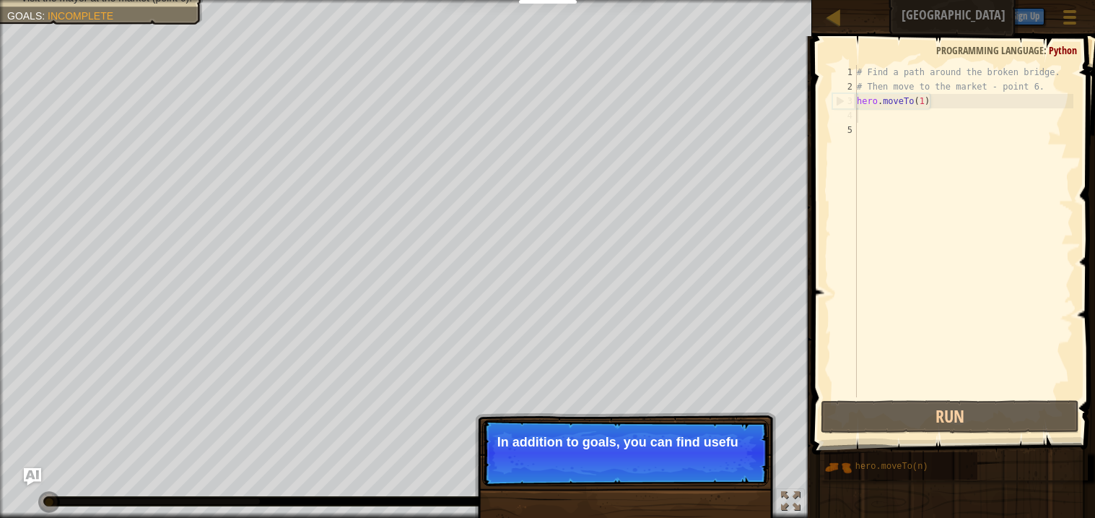
click at [865, 110] on div "# Find a path around the broken bridge. # Then move to the market - point 6. he…" at bounding box center [963, 245] width 219 height 361
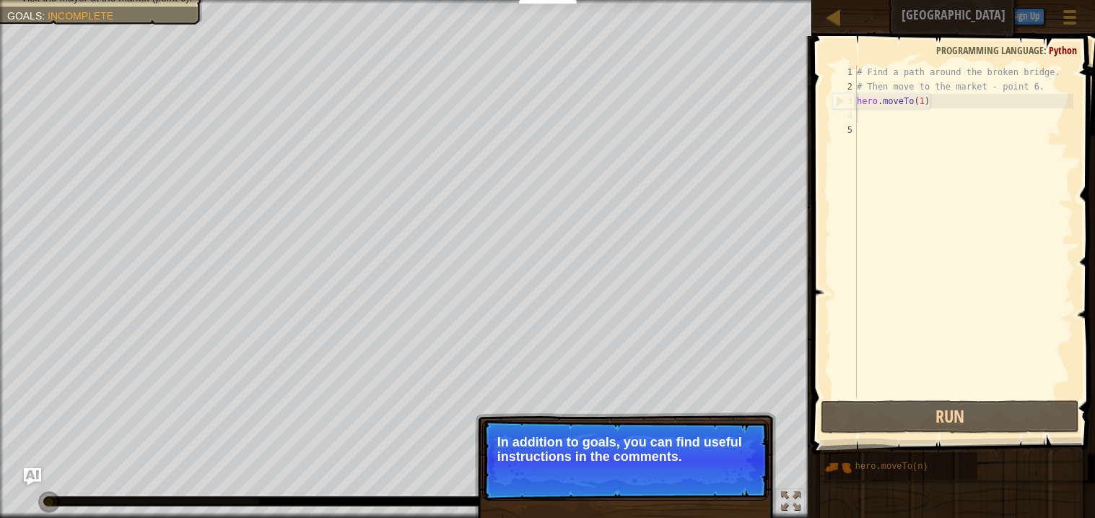
click at [866, 129] on div "# Find a path around the broken bridge. # Then move to the market - point 6. he…" at bounding box center [963, 245] width 219 height 361
click at [861, 116] on div "# Find a path around the broken bridge. # Then move to the market - point 6. he…" at bounding box center [963, 245] width 219 height 361
click at [868, 129] on div "# Find a path around the broken bridge. # Then move to the market - point 6. he…" at bounding box center [963, 245] width 219 height 361
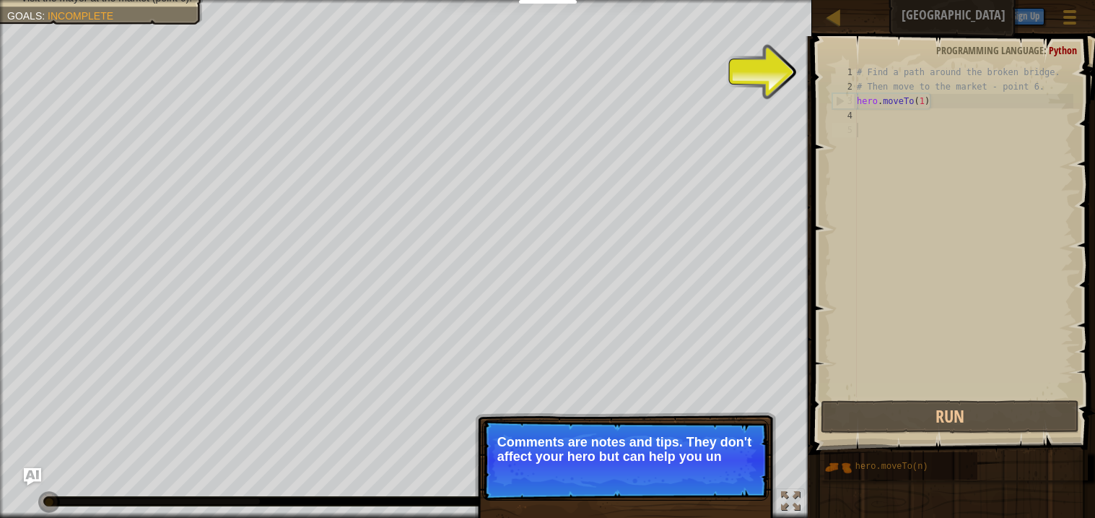
click at [721, 475] on p "Skip (esc) Continue Comments are notes and tips. They don't affect your hero bu…" at bounding box center [625, 459] width 287 height 81
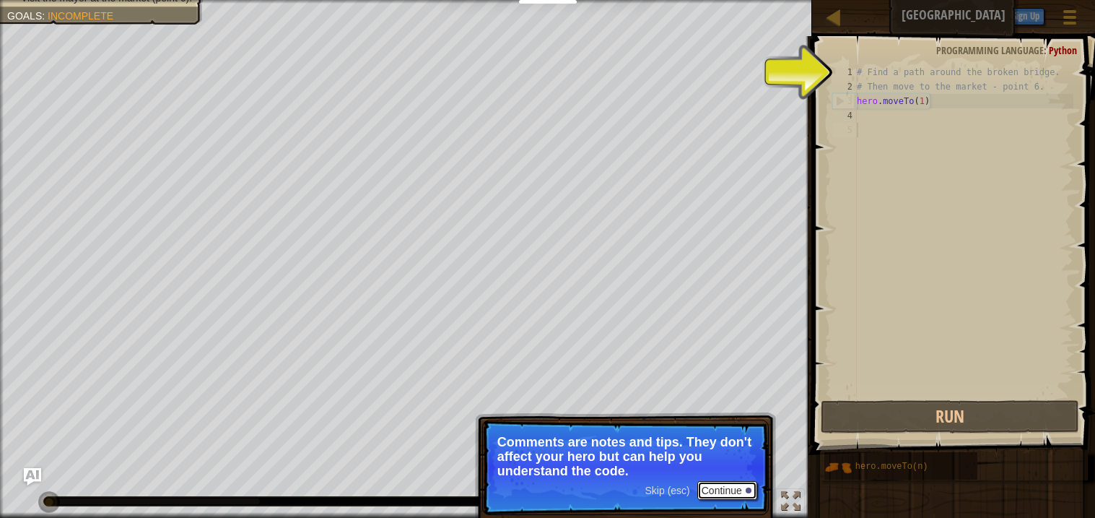
click at [738, 495] on button "Continue" at bounding box center [727, 490] width 60 height 19
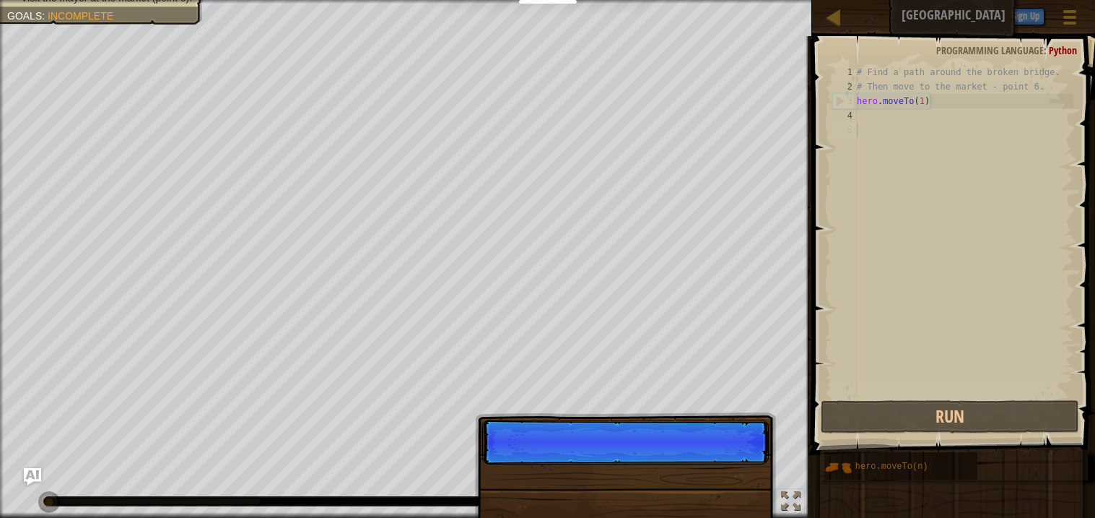
scroll to position [6, 0]
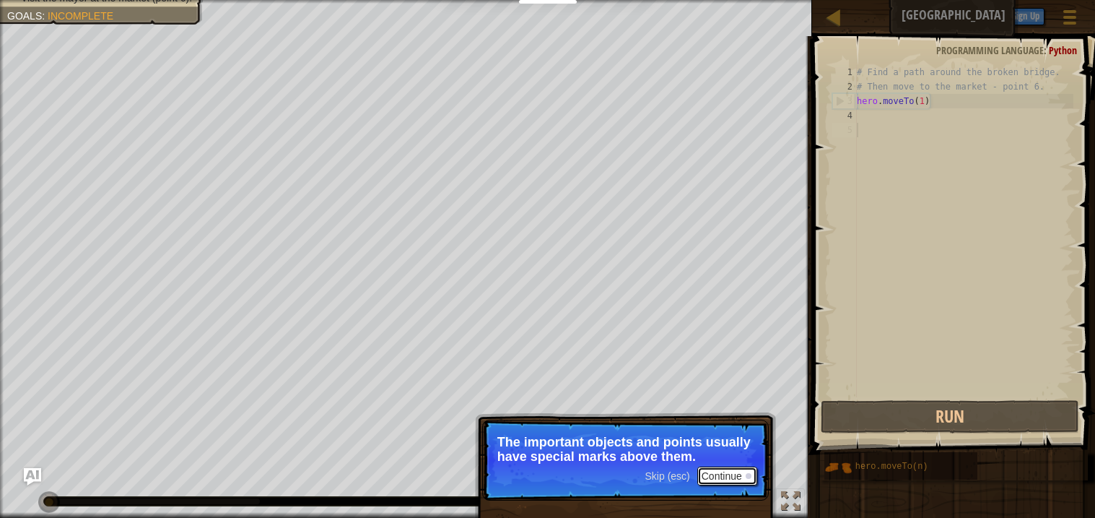
click at [724, 474] on button "Continue" at bounding box center [727, 475] width 60 height 19
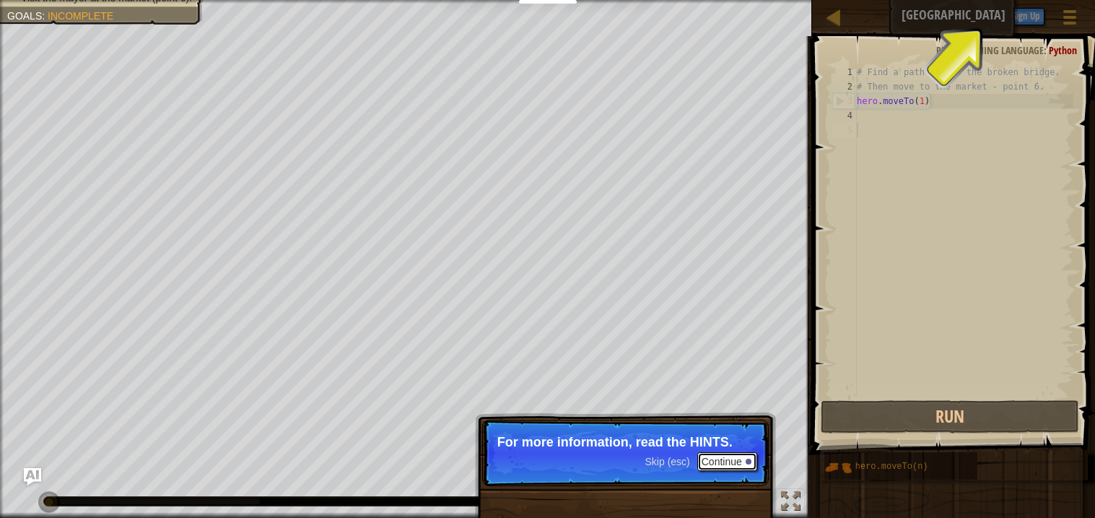
click at [714, 457] on button "Continue" at bounding box center [727, 461] width 60 height 19
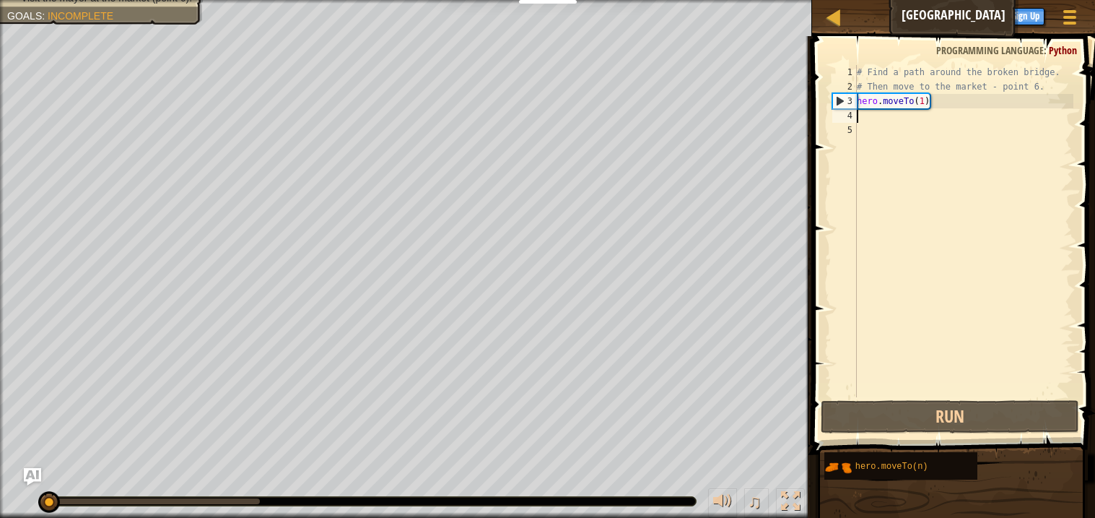
click at [879, 117] on div "# Find a path around the broken bridge. # Then move to the market - point 6. he…" at bounding box center [963, 245] width 219 height 361
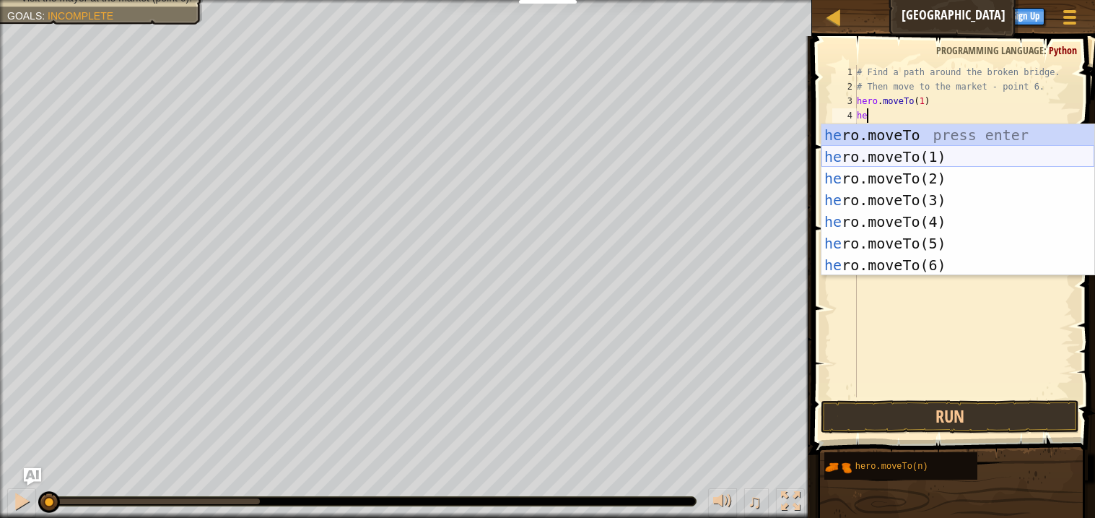
click at [869, 160] on div "he ro.moveTo press enter he ro.moveTo(1) press enter he ro.moveTo(2) press ente…" at bounding box center [958, 221] width 273 height 195
type textarea "hero.moveTo(1)"
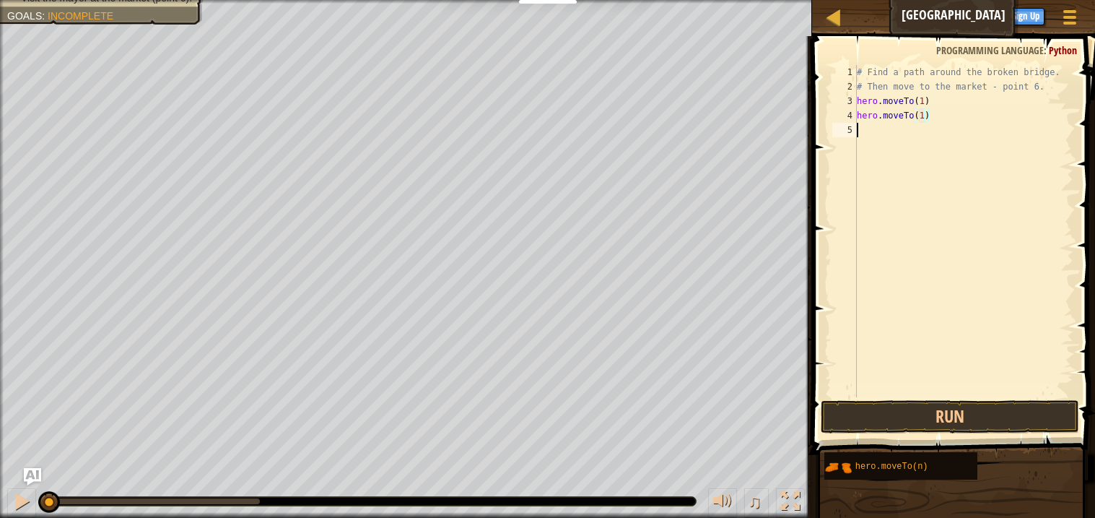
click at [874, 133] on div "# Find a path around the broken bridge. # Then move to the market - point 6. he…" at bounding box center [963, 245] width 219 height 361
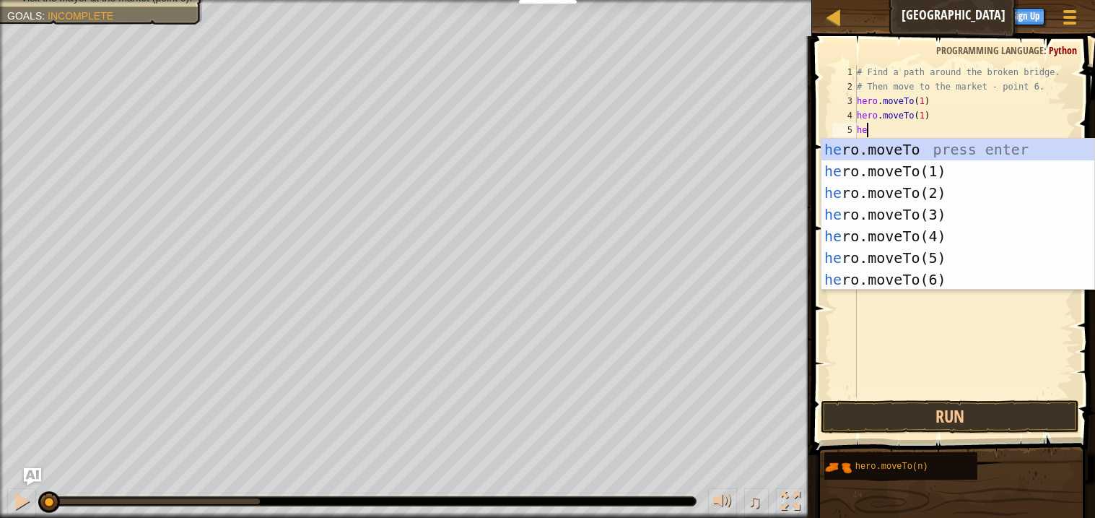
scroll to position [6, 1]
click at [921, 189] on div "her o.moveTo press enter her o.moveTo(1) press enter her o.moveTo(2) press ente…" at bounding box center [958, 236] width 273 height 195
type textarea "hero.moveTo(2)"
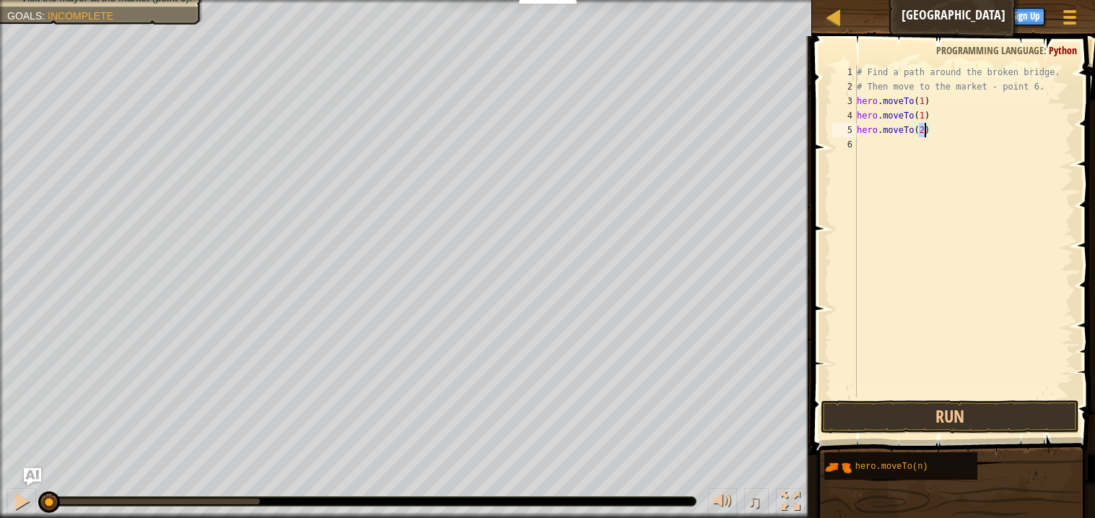
click at [880, 151] on div "# Find a path around the broken bridge. # Then move to the market - point 6. he…" at bounding box center [963, 245] width 219 height 361
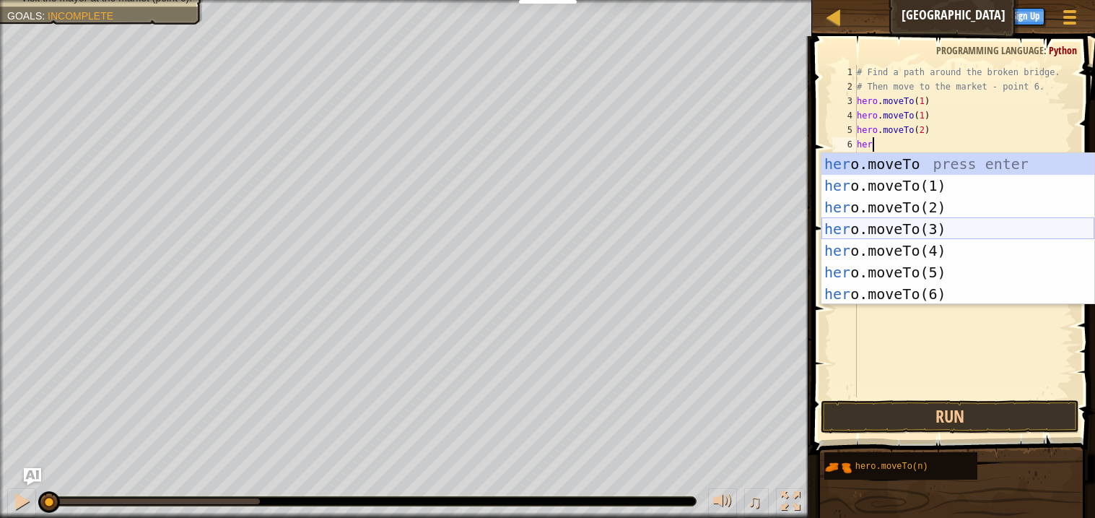
click at [949, 232] on div "her o.moveTo press enter her o.moveTo(1) press enter her o.moveTo(2) press ente…" at bounding box center [958, 250] width 273 height 195
type textarea "hero.moveTo(3)"
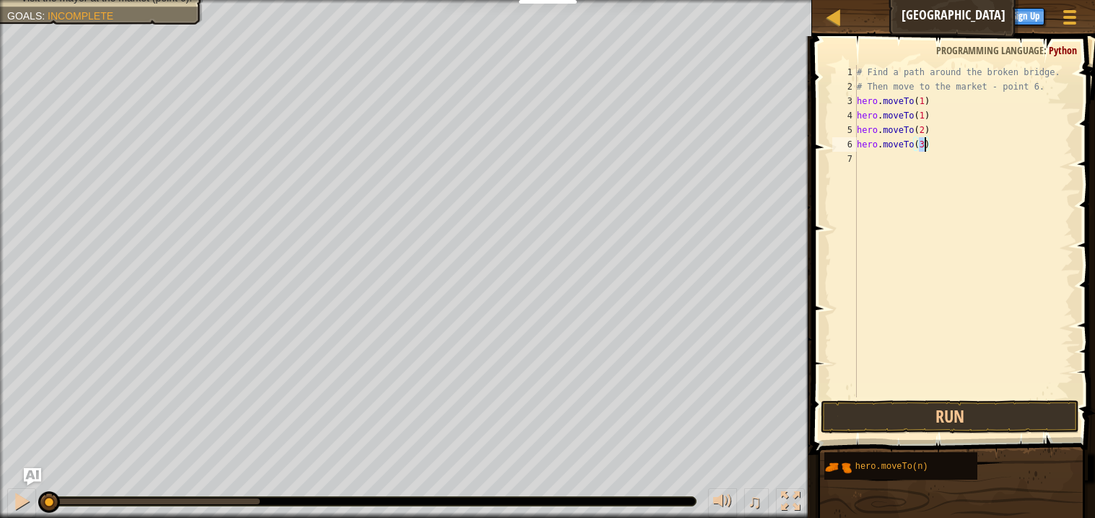
click at [882, 167] on div "# Find a path around the broken bridge. # Then move to the market - point 6. he…" at bounding box center [963, 245] width 219 height 361
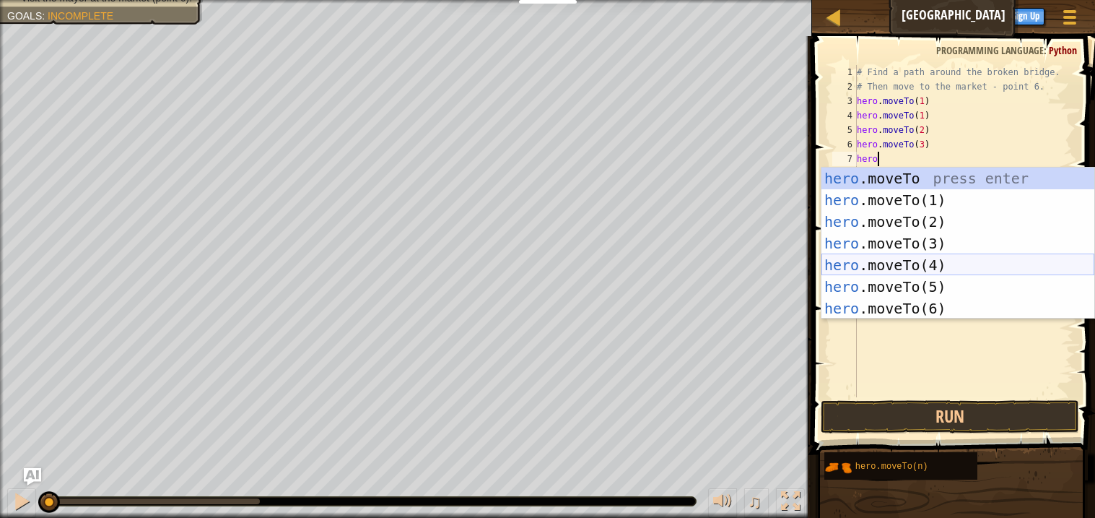
click at [918, 264] on div "hero .moveTo press enter hero .moveTo(1) press enter hero .moveTo(2) press ente…" at bounding box center [958, 264] width 273 height 195
type textarea "hero.moveTo(4)"
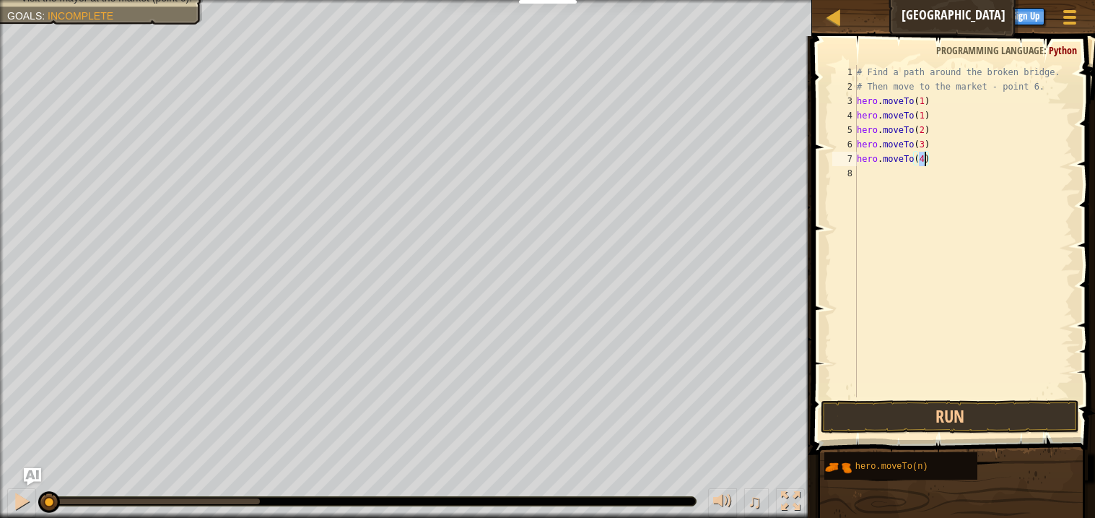
click at [868, 175] on div "# Find a path around the broken bridge. # Then move to the market - point 6. he…" at bounding box center [963, 245] width 219 height 361
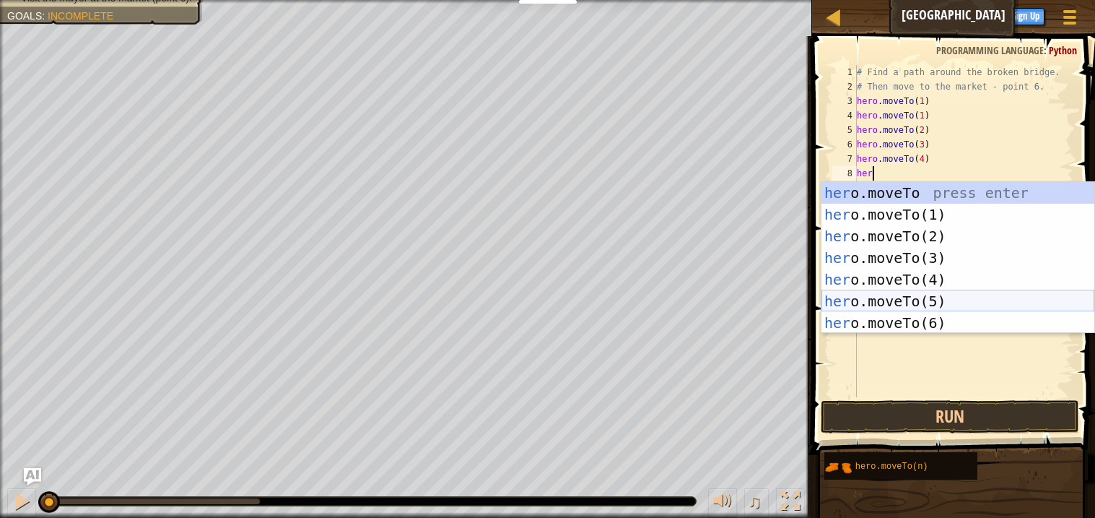
click at [969, 301] on div "her o.moveTo press enter her o.moveTo(1) press enter her o.moveTo(2) press ente…" at bounding box center [958, 279] width 273 height 195
type textarea "hero.moveTo(5)"
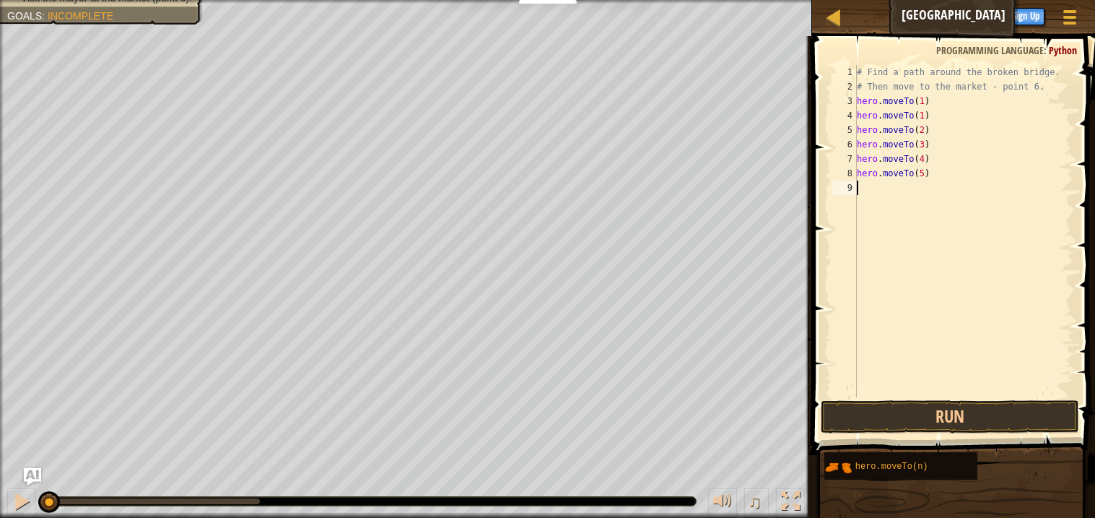
click at [874, 191] on div "# Find a path around the broken bridge. # Then move to the market - point 6. he…" at bounding box center [963, 245] width 219 height 361
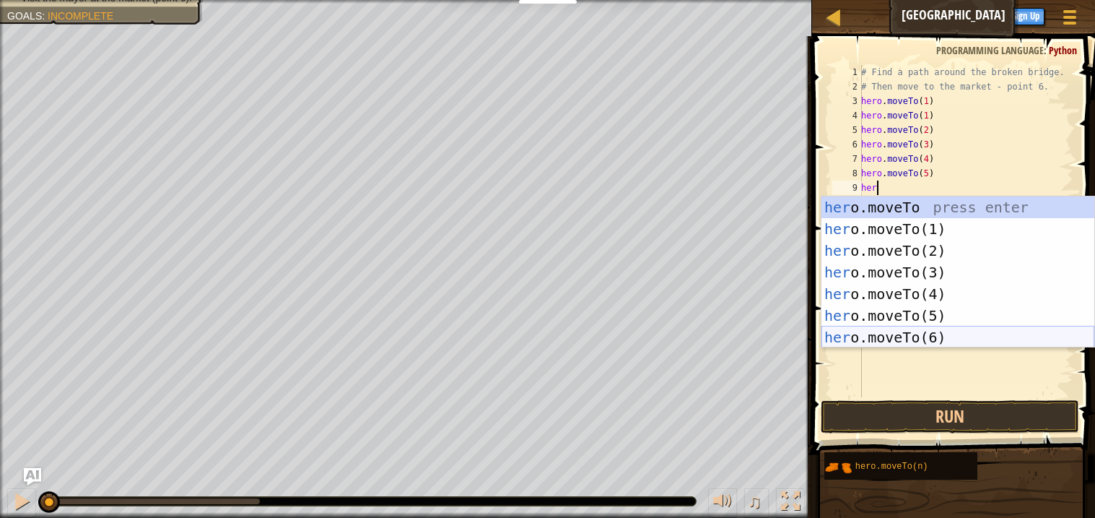
click at [936, 338] on div "her o.moveTo press enter her o.moveTo(1) press enter her o.moveTo(2) press ente…" at bounding box center [958, 293] width 273 height 195
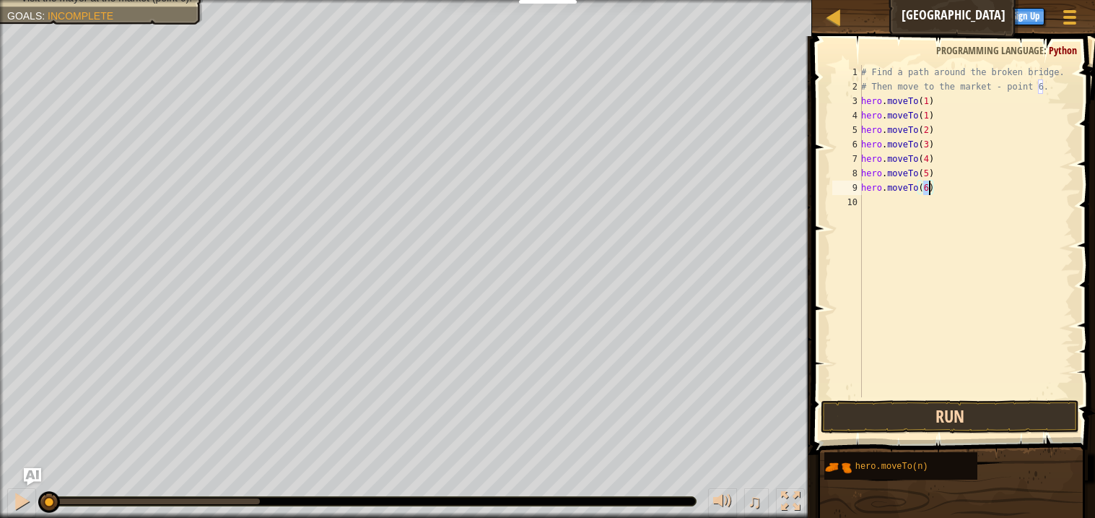
type textarea "hero.moveTo(6)"
click at [973, 413] on button "Run" at bounding box center [950, 416] width 258 height 33
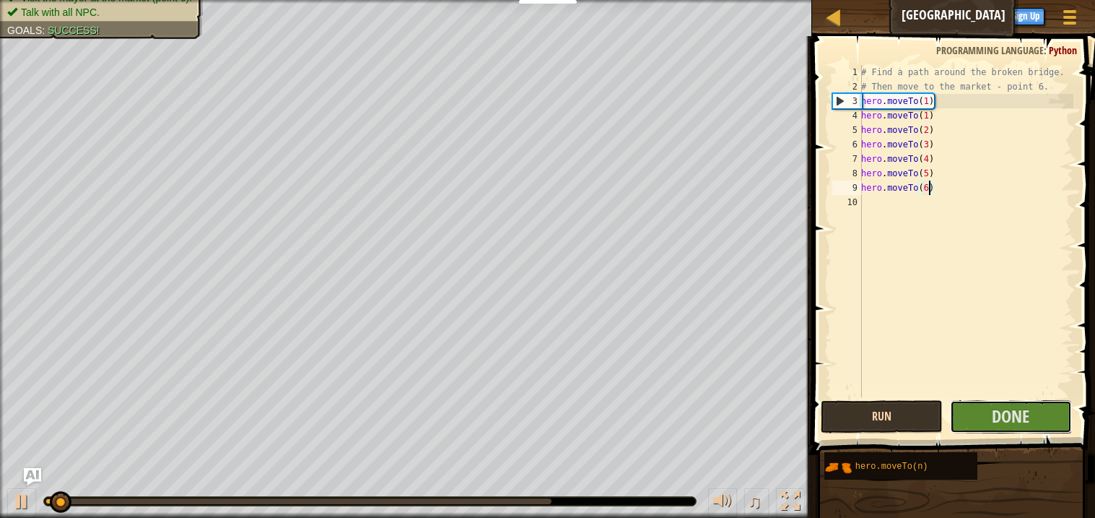
click at [973, 413] on button "Done" at bounding box center [1011, 416] width 122 height 33
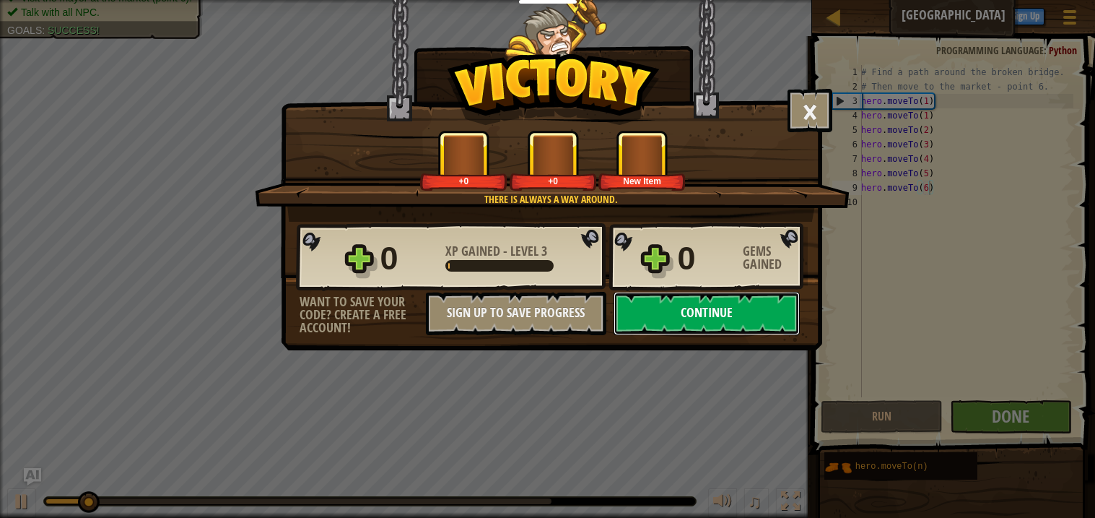
click at [707, 335] on button "Continue" at bounding box center [707, 313] width 186 height 43
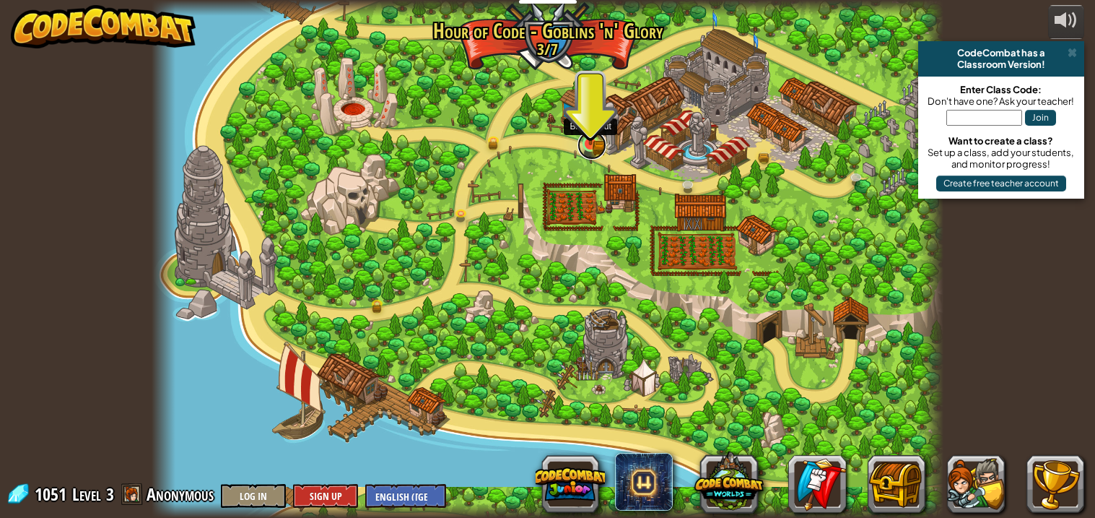
click at [589, 150] on link at bounding box center [592, 145] width 29 height 29
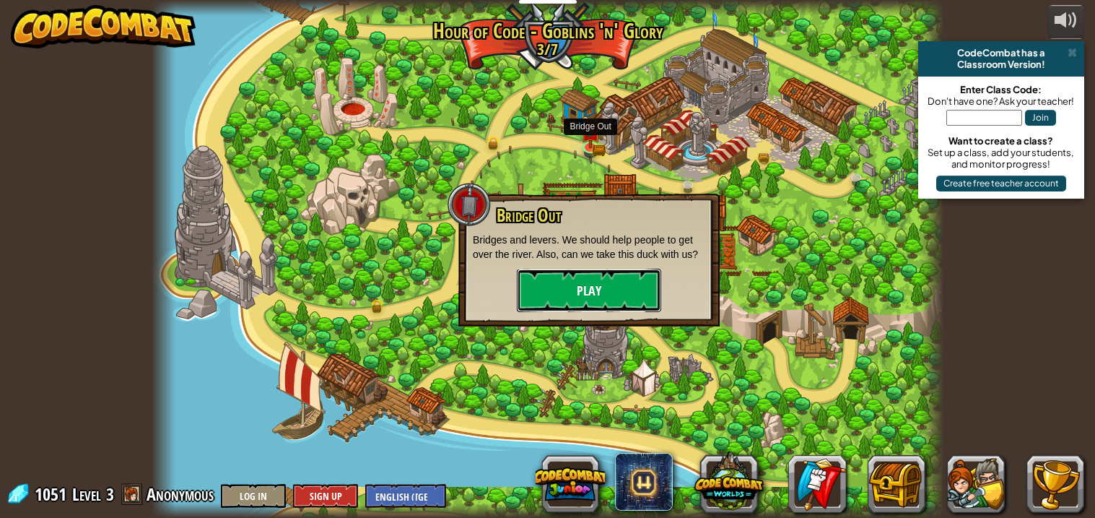
click at [633, 271] on button "Play" at bounding box center [589, 290] width 144 height 43
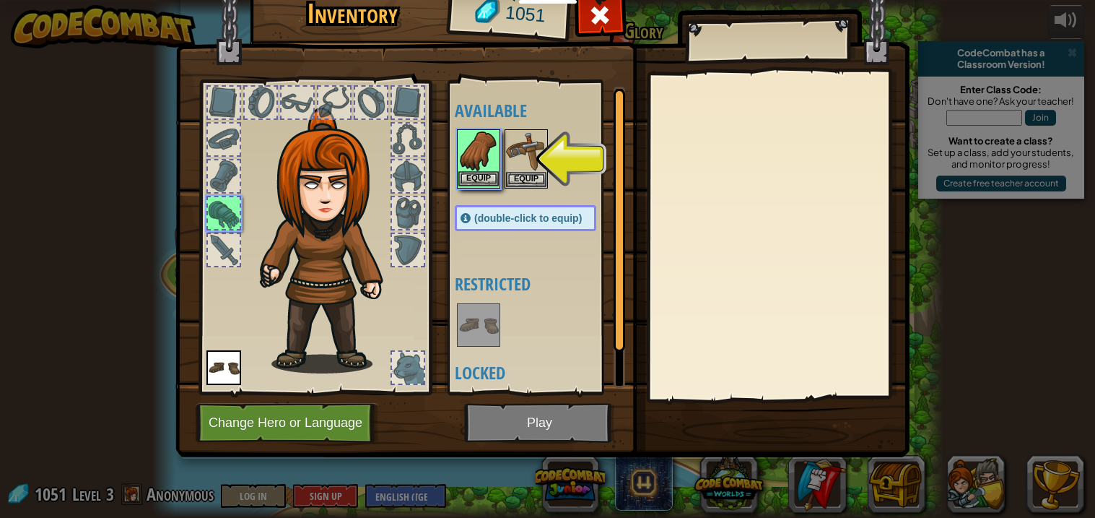
click at [484, 159] on img at bounding box center [478, 151] width 40 height 40
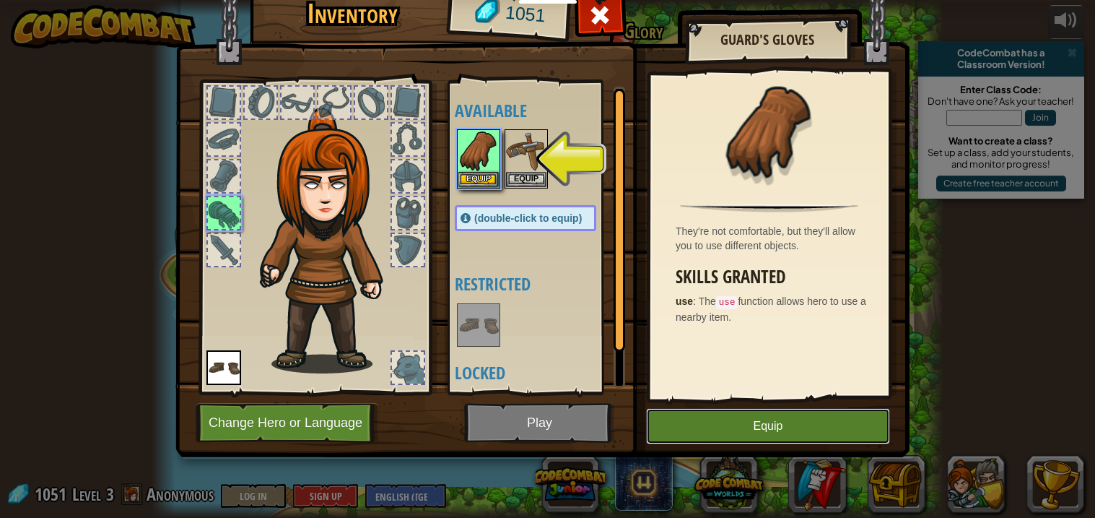
click at [715, 432] on button "Equip" at bounding box center [768, 426] width 244 height 36
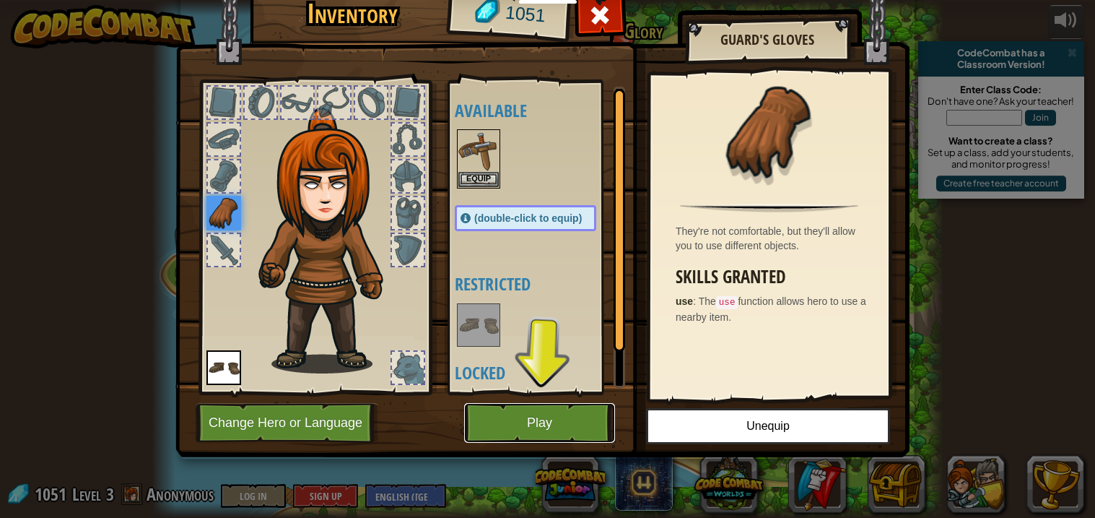
click at [505, 408] on button "Play" at bounding box center [539, 423] width 151 height 40
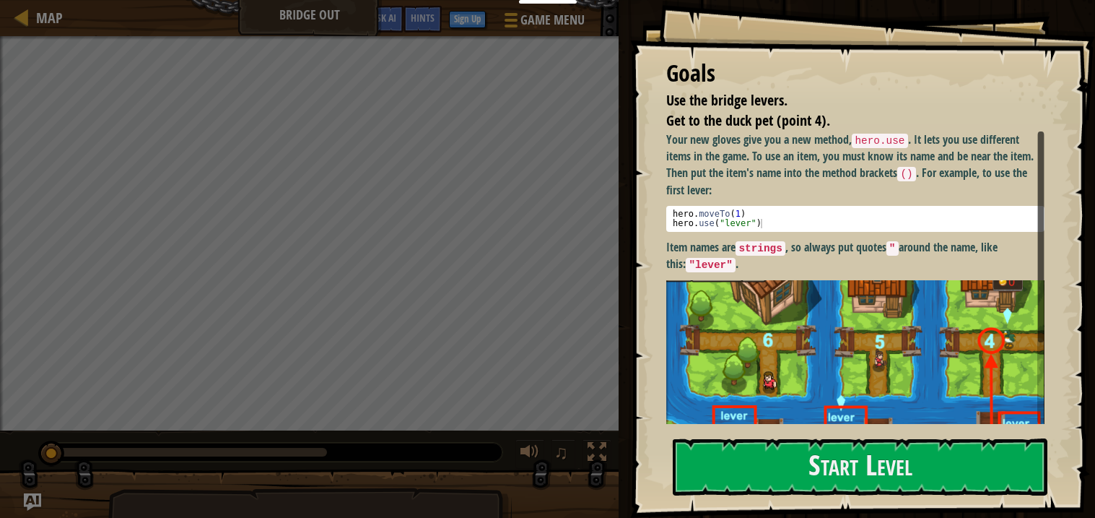
click at [713, 242] on strong "Item names are strings , so always put quotes " around the name, like this: "le…" at bounding box center [831, 255] width 331 height 33
click at [812, 418] on img at bounding box center [855, 392] width 378 height 225
click at [812, 476] on button "Start Level" at bounding box center [860, 466] width 375 height 57
